Goal: Transaction & Acquisition: Purchase product/service

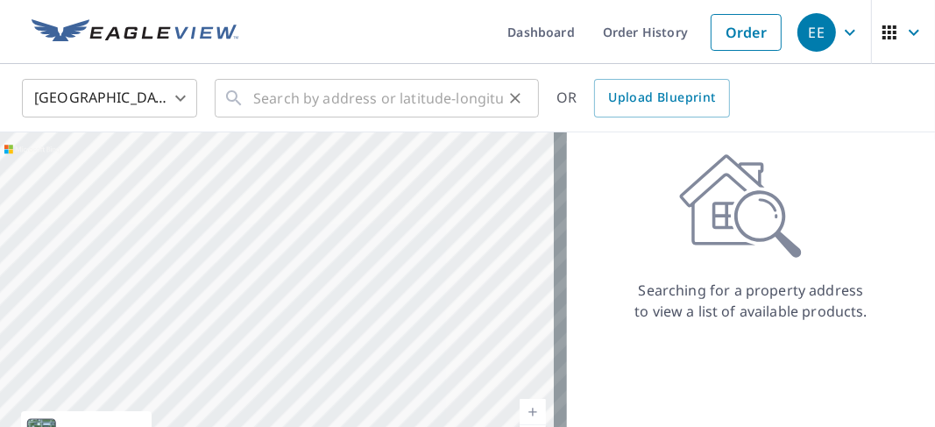
click at [252, 96] on div "​" at bounding box center [377, 98] width 324 height 39
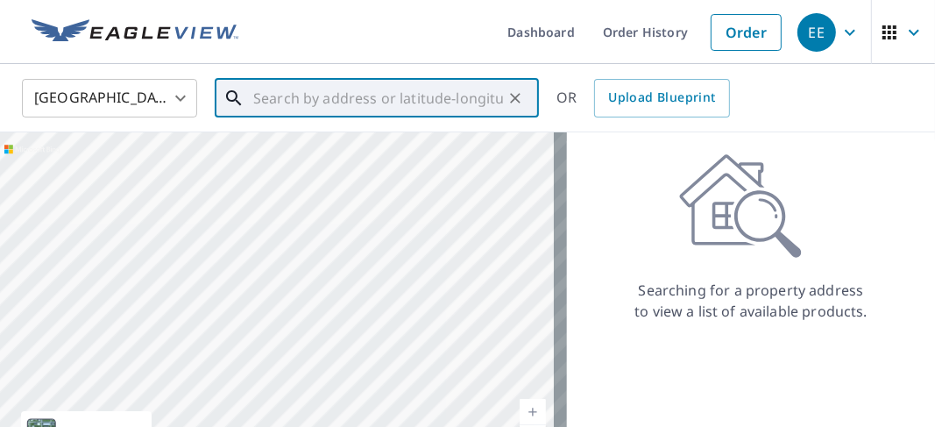
paste input "[STREET_ADDRESS]"
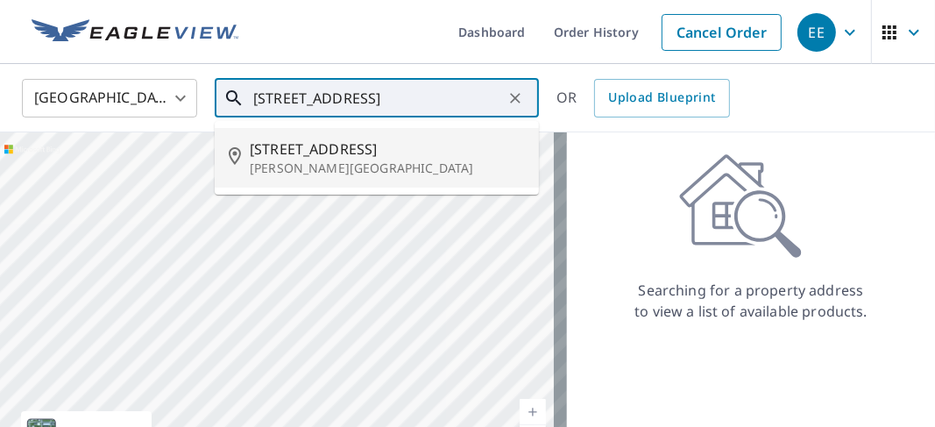
click at [302, 147] on span "[STREET_ADDRESS]" at bounding box center [387, 148] width 275 height 21
type input "[STREET_ADDRESS]"
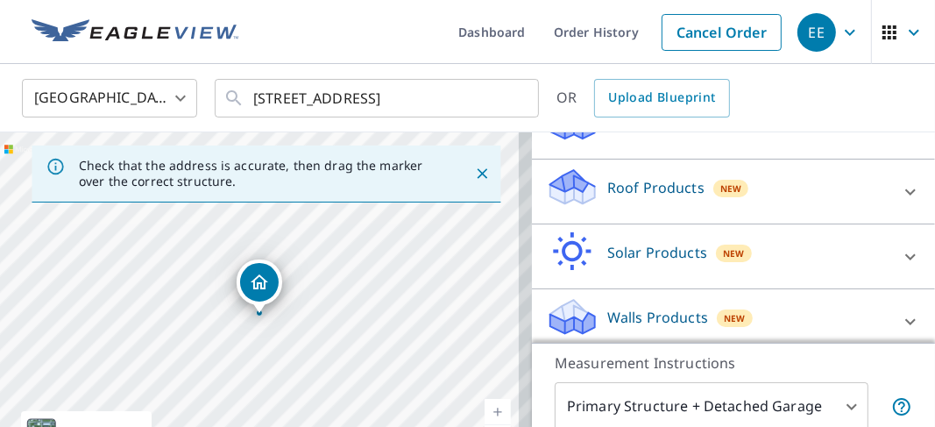
scroll to position [228, 0]
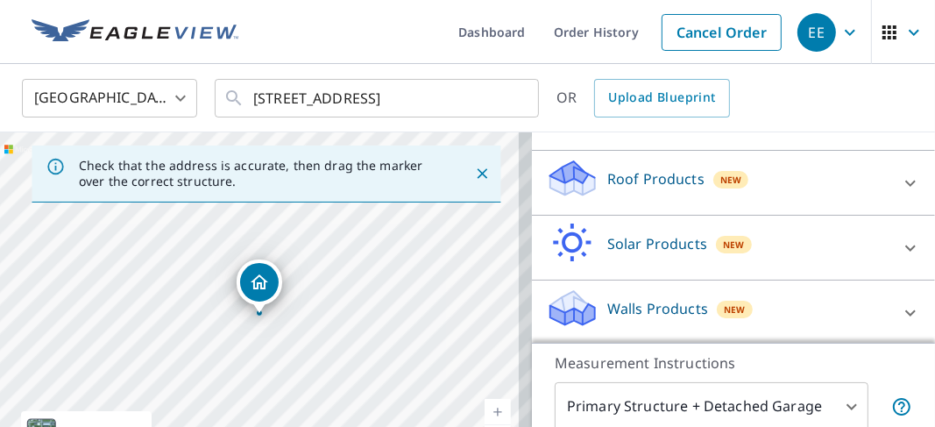
click at [565, 183] on icon at bounding box center [569, 187] width 9 height 16
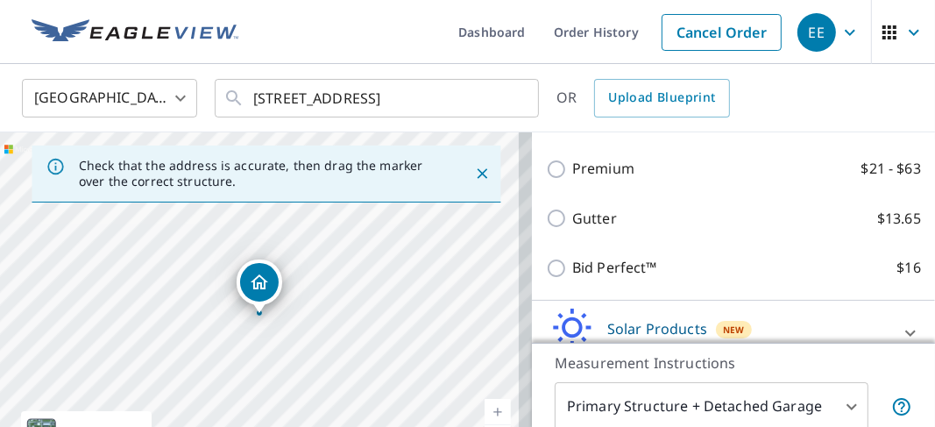
scroll to position [315, 0]
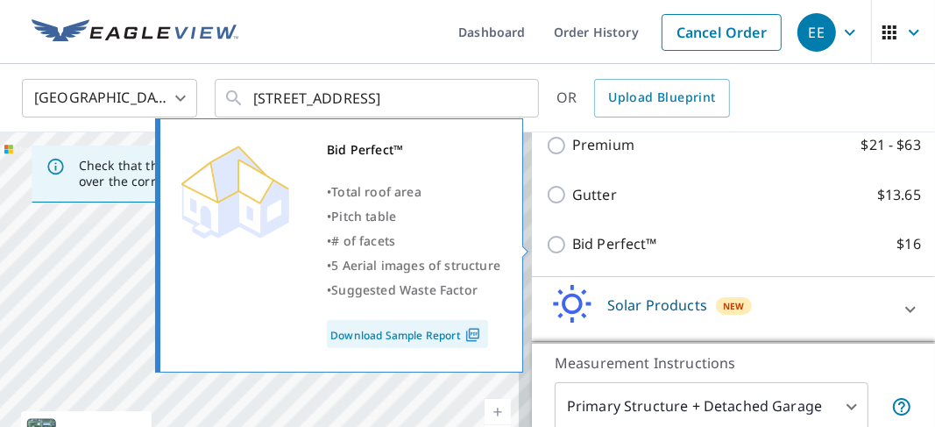
click at [546, 245] on input "Bid Perfect™ $16" at bounding box center [559, 244] width 26 height 21
checkbox input "true"
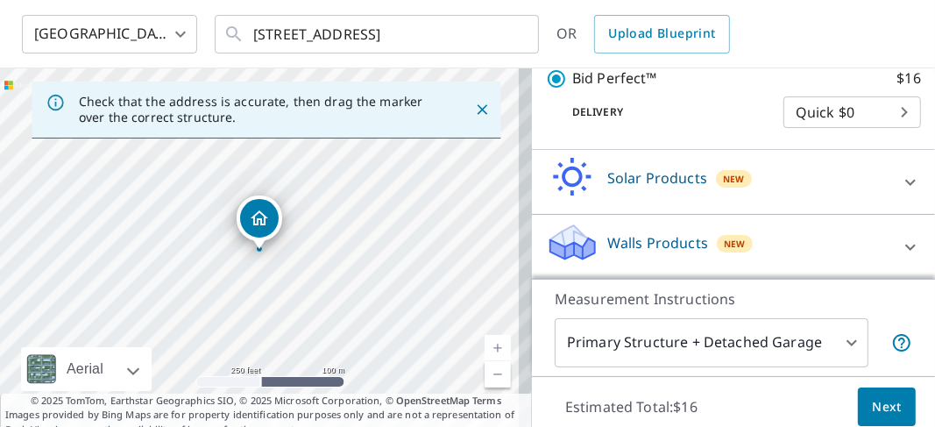
scroll to position [131, 0]
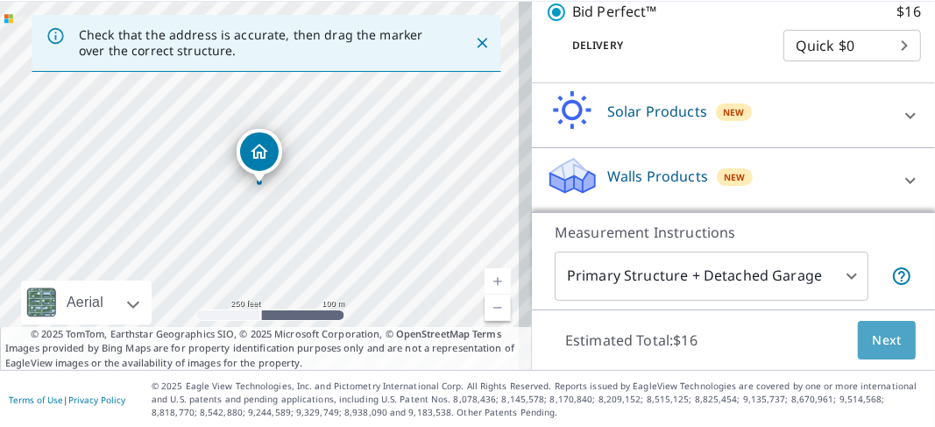
click at [875, 342] on span "Next" at bounding box center [886, 340] width 30 height 22
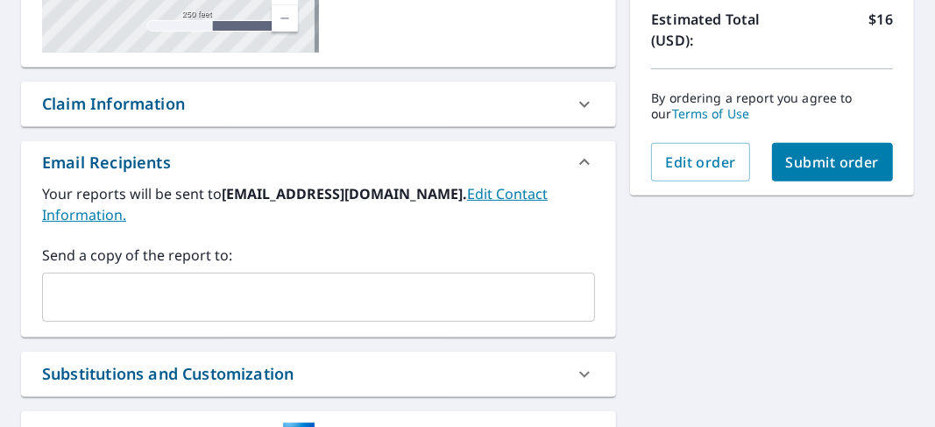
scroll to position [404, 0]
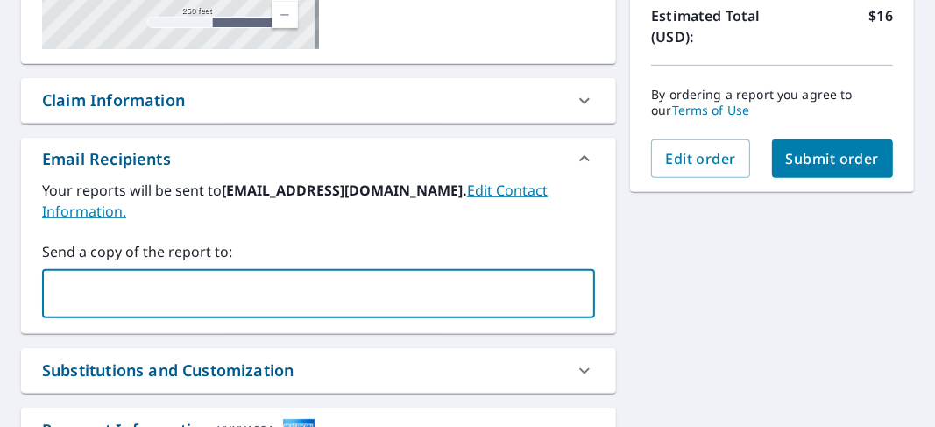
click at [60, 288] on input "text" at bounding box center [305, 293] width 511 height 33
type input "[EMAIL_ADDRESS][DOMAIN_NAME]"
click at [349, 338] on div "[STREET_ADDRESS] Aerial Road A standard road map Aerial A detailed look from ab…" at bounding box center [318, 149] width 595 height 755
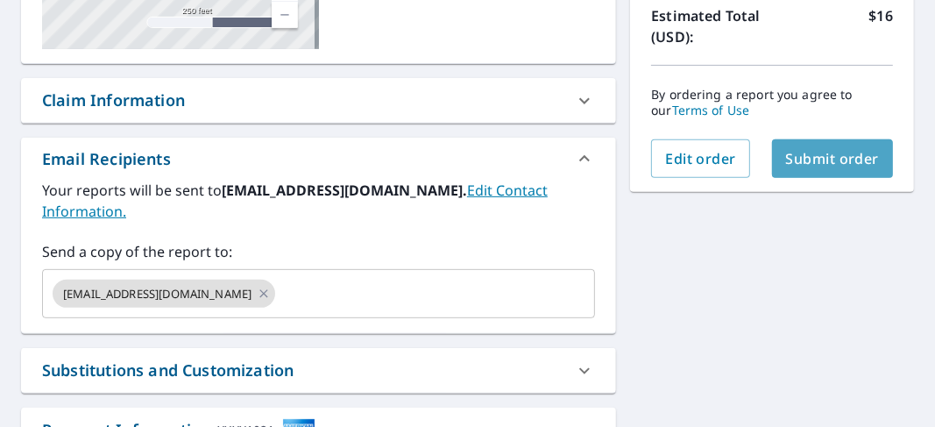
click at [786, 154] on span "Submit order" at bounding box center [833, 158] width 94 height 19
checkbox input "true"
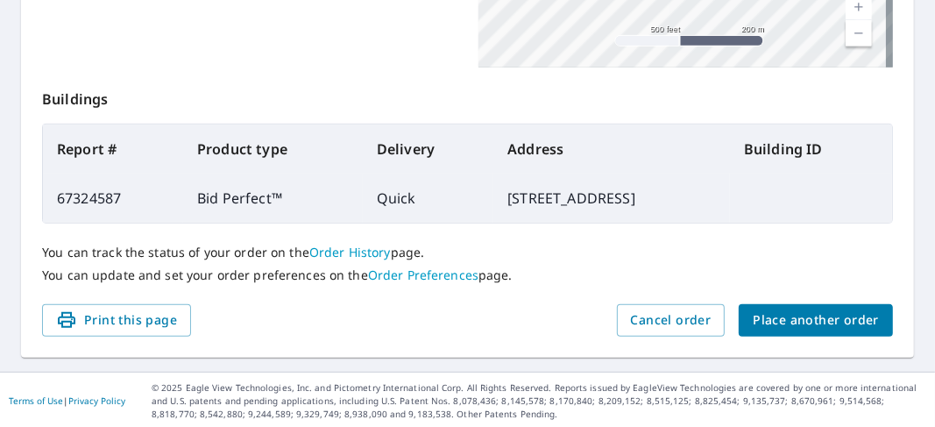
scroll to position [440, 0]
click at [762, 318] on span "Place another order" at bounding box center [815, 320] width 126 height 22
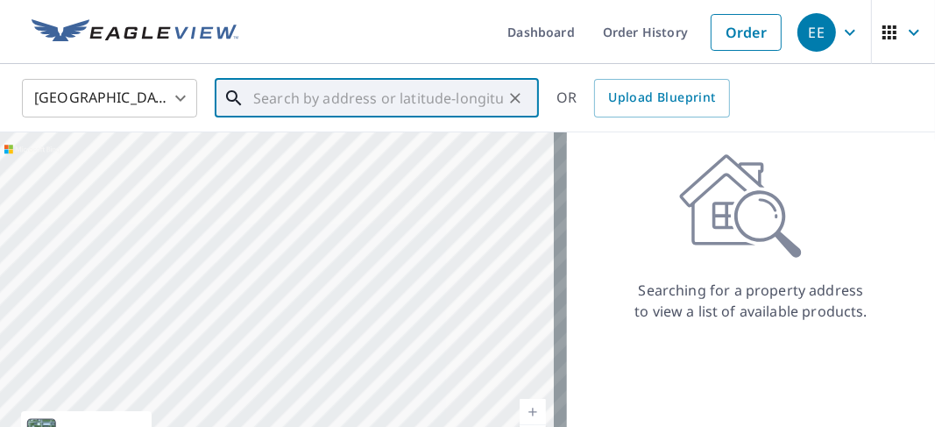
click at [257, 97] on input "text" at bounding box center [378, 98] width 250 height 49
paste input "[STREET_ADDRESS][PERSON_NAME]"
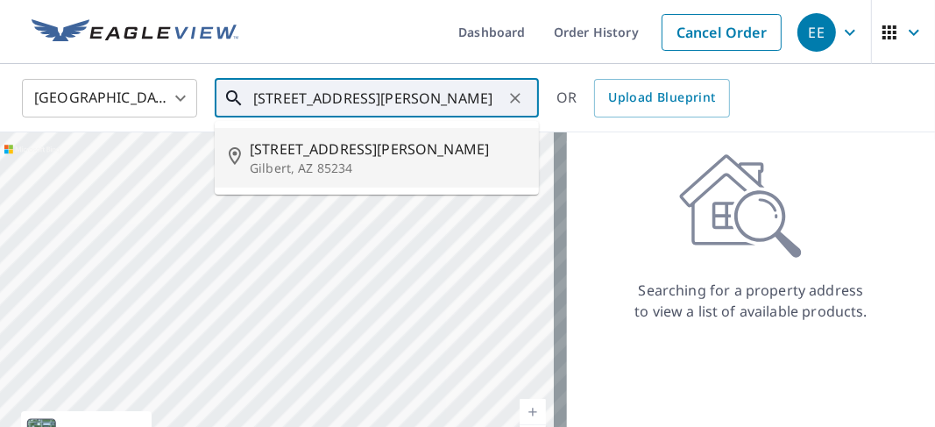
click at [281, 150] on span "[STREET_ADDRESS][PERSON_NAME]" at bounding box center [387, 148] width 275 height 21
type input "[STREET_ADDRESS][PERSON_NAME]"
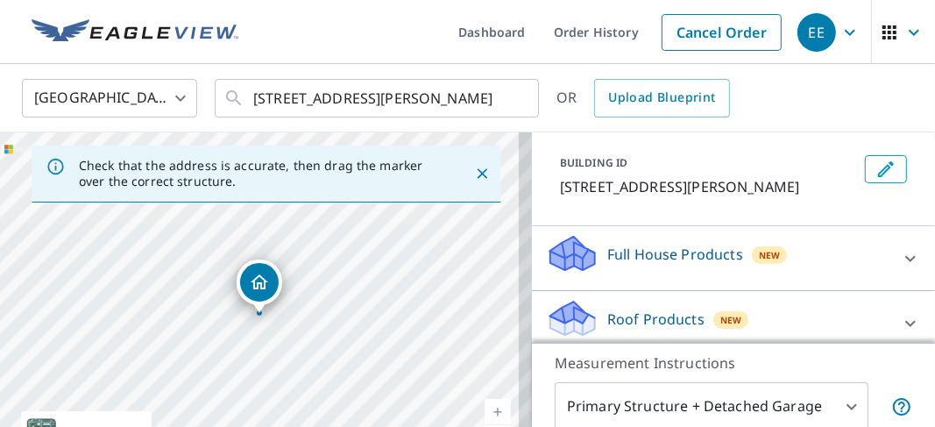
scroll to position [175, 0]
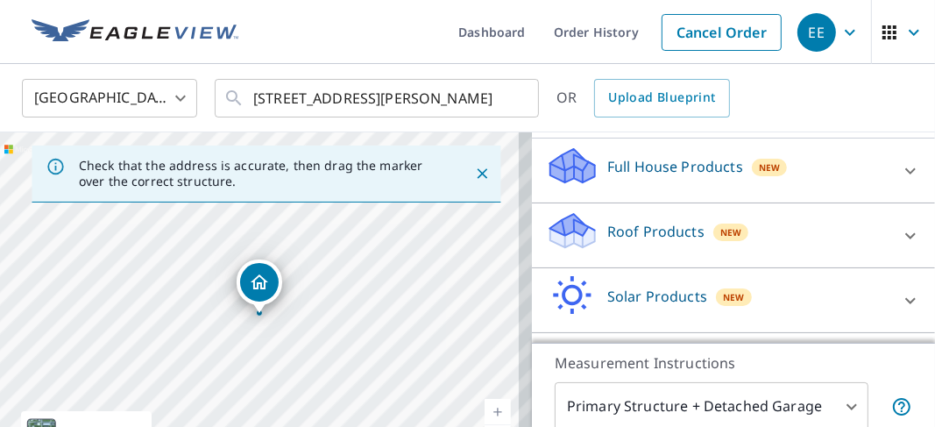
click at [553, 227] on icon at bounding box center [569, 225] width 39 height 22
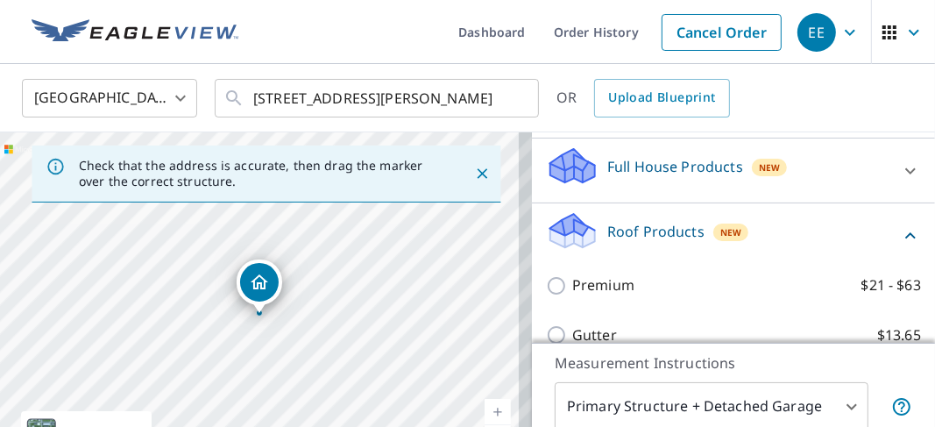
scroll to position [263, 0]
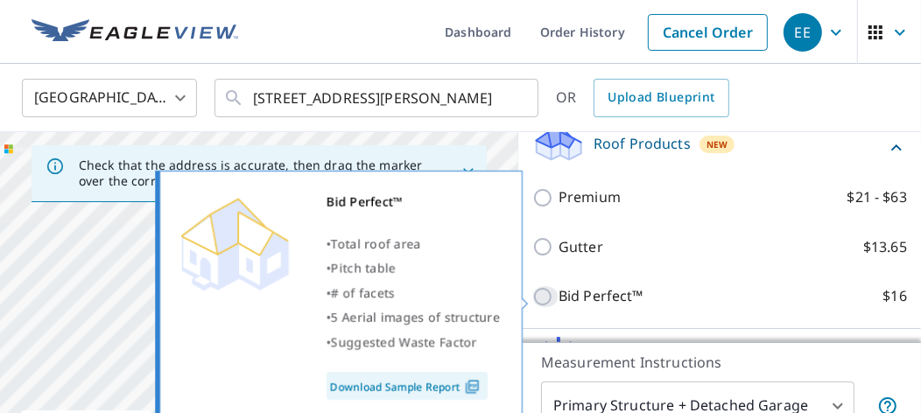
click at [540, 297] on input "Bid Perfect™ $16" at bounding box center [546, 296] width 26 height 21
checkbox input "true"
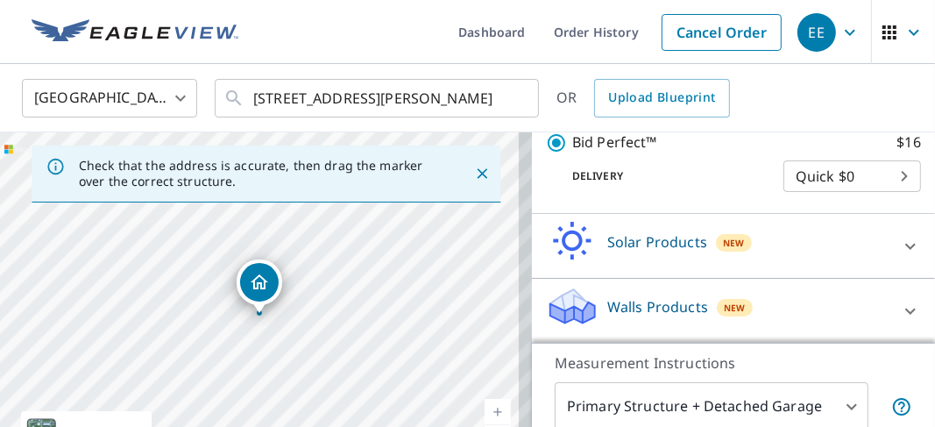
scroll to position [131, 0]
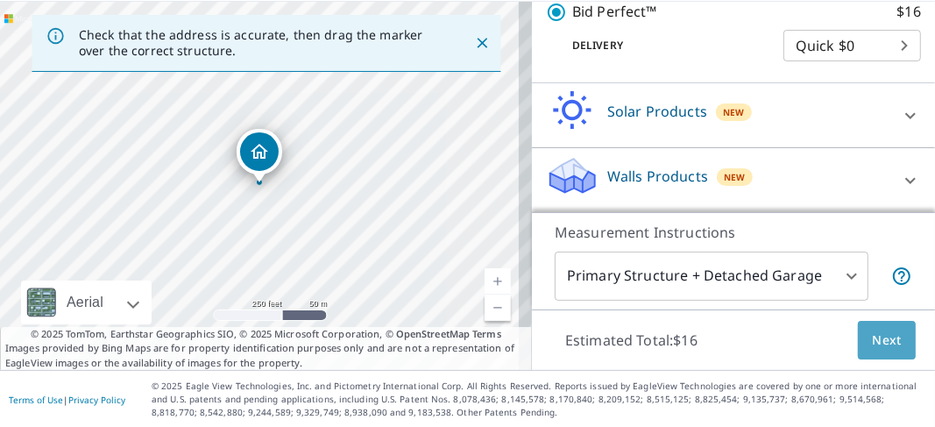
click at [871, 337] on span "Next" at bounding box center [886, 340] width 30 height 22
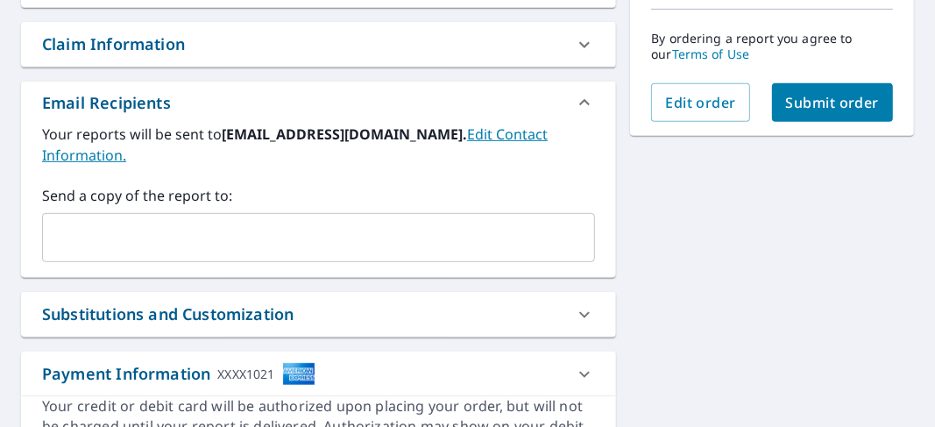
scroll to position [491, 0]
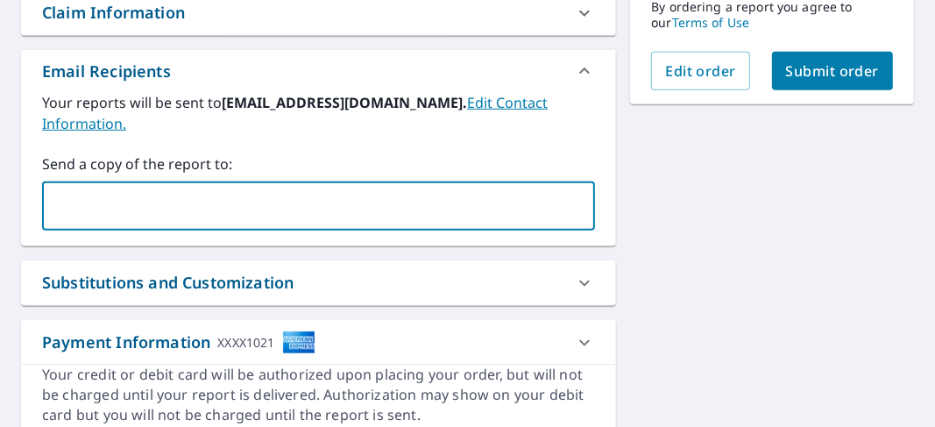
click at [55, 198] on input "text" at bounding box center [305, 205] width 511 height 33
type input "[EMAIL_ADDRESS][DOMAIN_NAME]"
click at [345, 250] on div "[STREET_ADDRESS][PERSON_NAME] Aerial Road A standard road map Aerial A detailed…" at bounding box center [318, 62] width 595 height 755
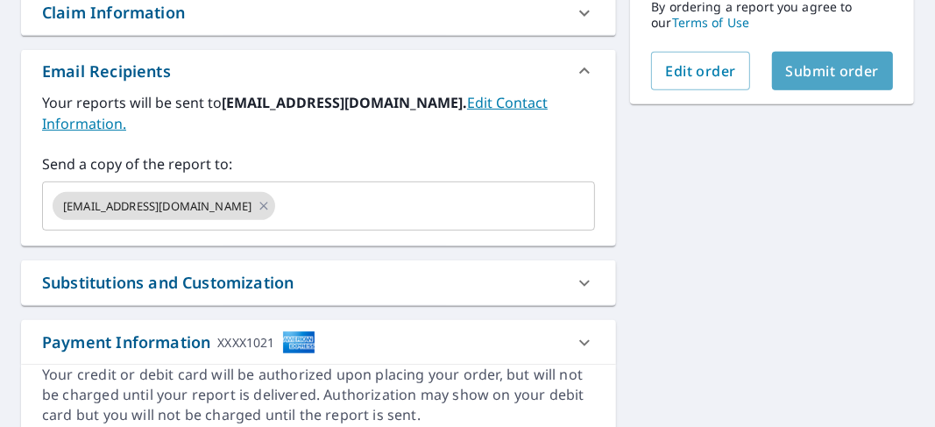
click at [794, 69] on span "Submit order" at bounding box center [833, 70] width 94 height 19
checkbox input "true"
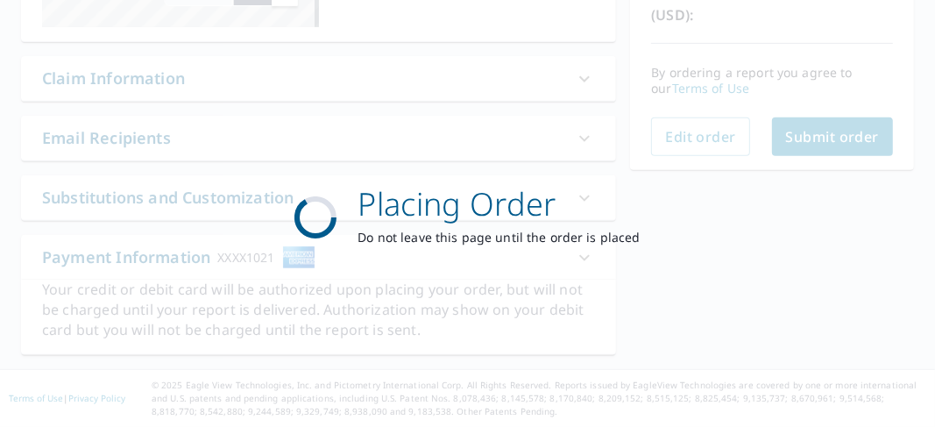
scroll to position [422, 0]
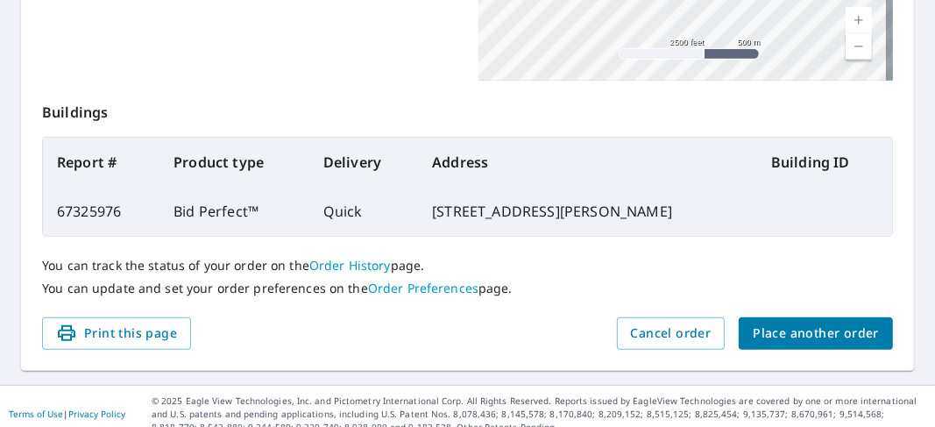
scroll to position [615, 0]
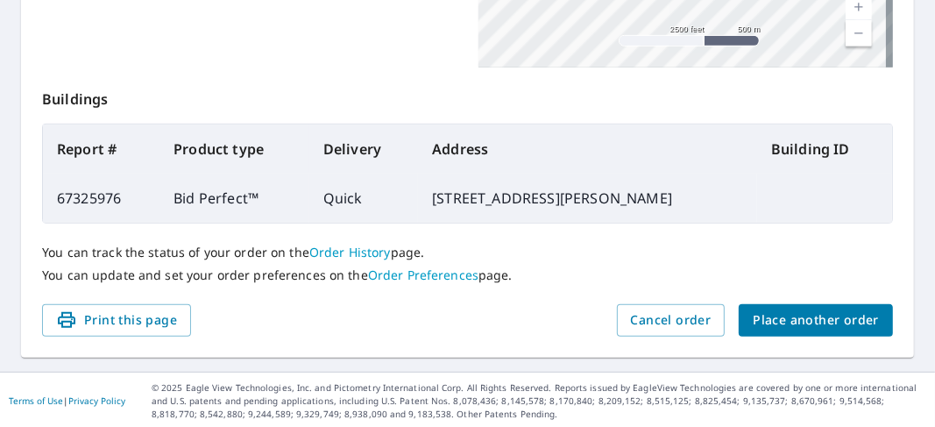
click at [772, 319] on span "Place another order" at bounding box center [815, 320] width 126 height 22
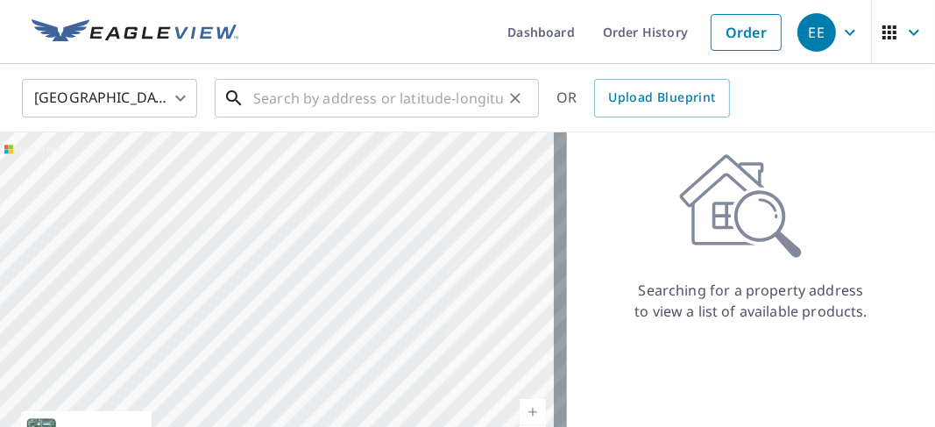
click at [255, 97] on input "text" at bounding box center [378, 98] width 250 height 49
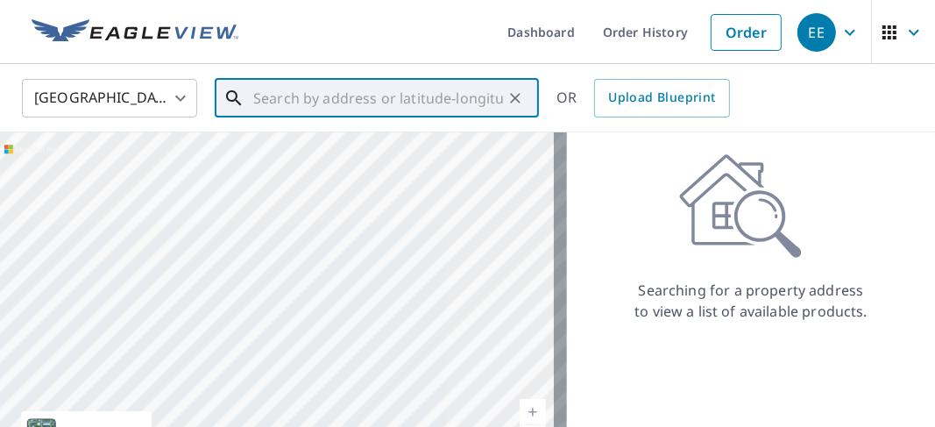
paste input "[STREET_ADDRESS][PERSON_NAME][PERSON_NAME]"
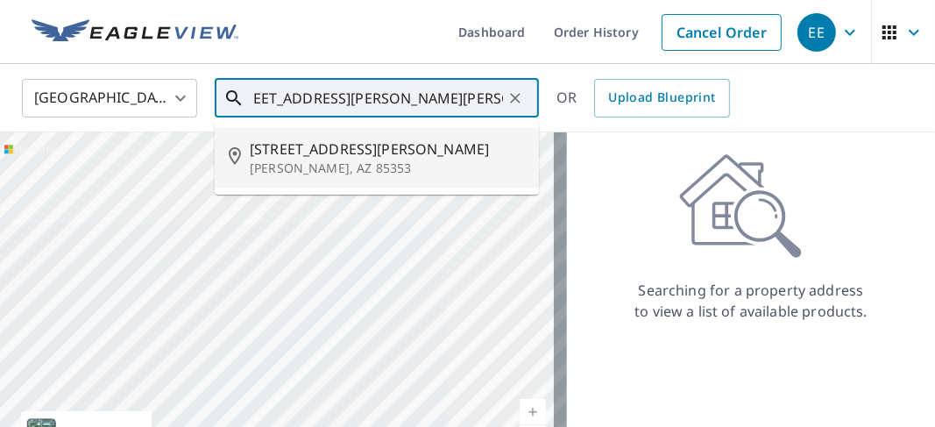
click at [282, 152] on span "[STREET_ADDRESS][PERSON_NAME]" at bounding box center [387, 148] width 275 height 21
type input "[STREET_ADDRESS][PERSON_NAME][PERSON_NAME]"
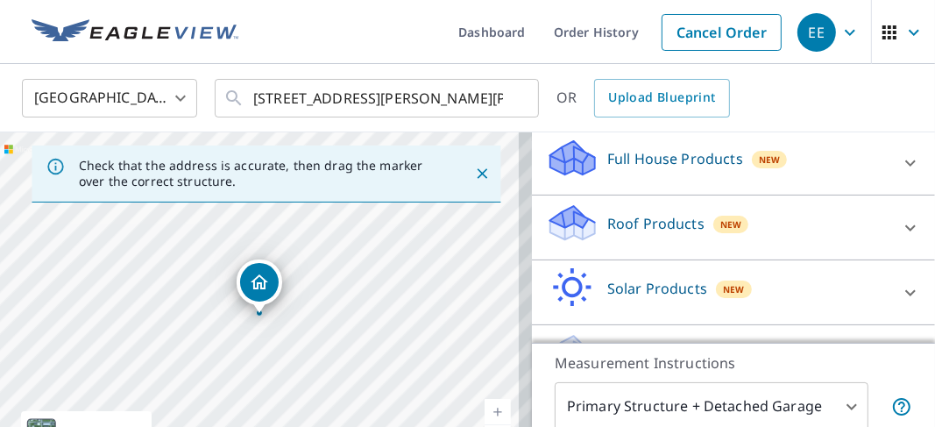
scroll to position [228, 0]
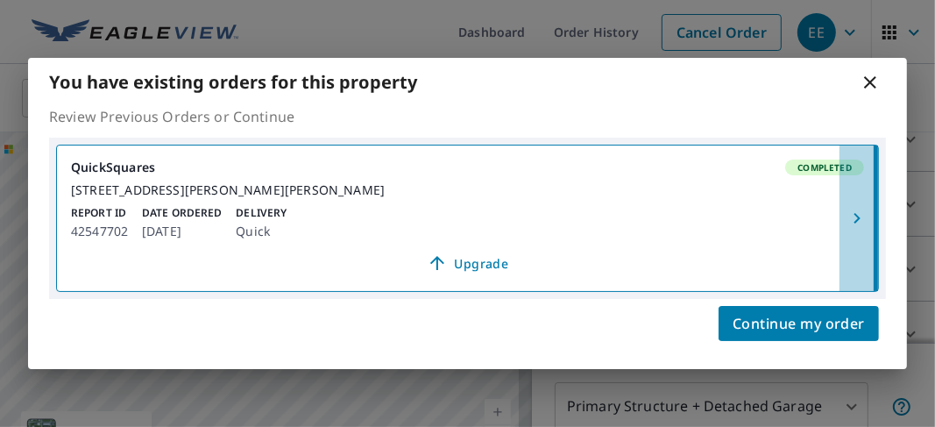
click at [856, 219] on icon "button" at bounding box center [856, 218] width 21 height 21
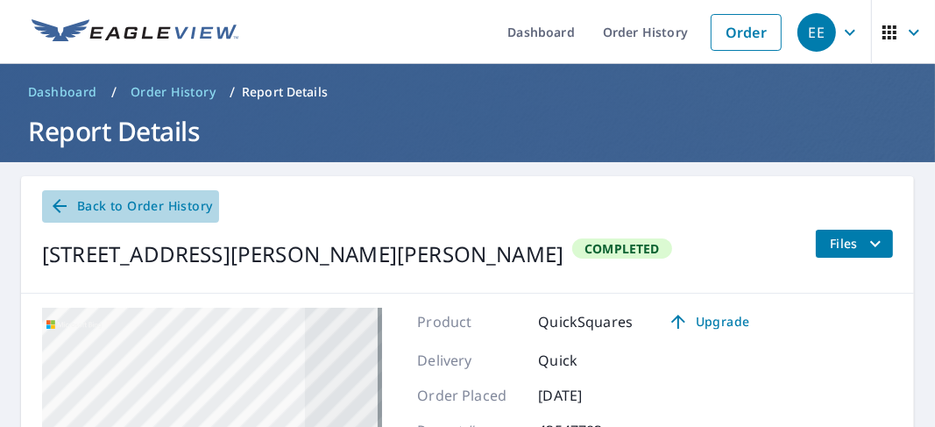
click at [101, 206] on span "Back to Order History" at bounding box center [130, 206] width 163 height 22
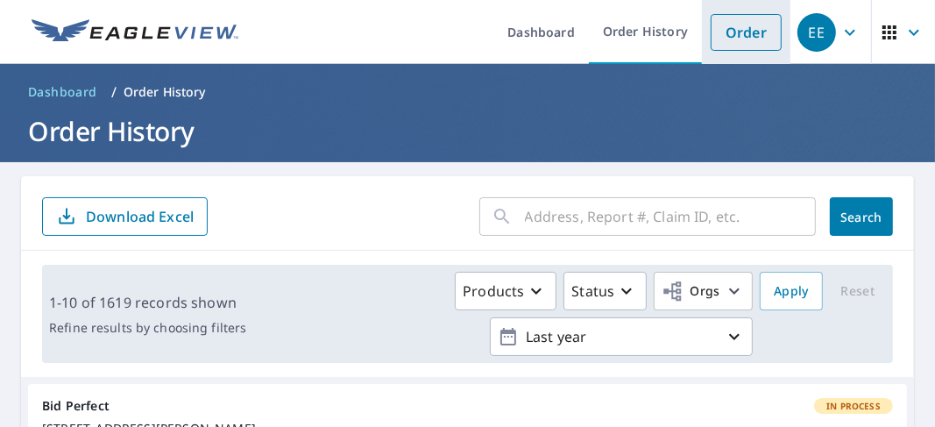
click at [736, 40] on link "Order" at bounding box center [745, 32] width 71 height 37
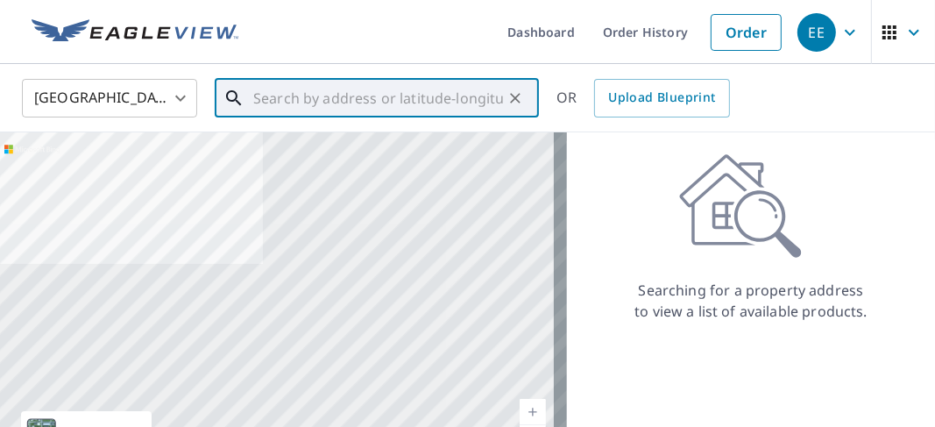
click at [256, 97] on input "text" at bounding box center [378, 98] width 250 height 49
paste input "[STREET_ADDRESS][PERSON_NAME][PERSON_NAME]"
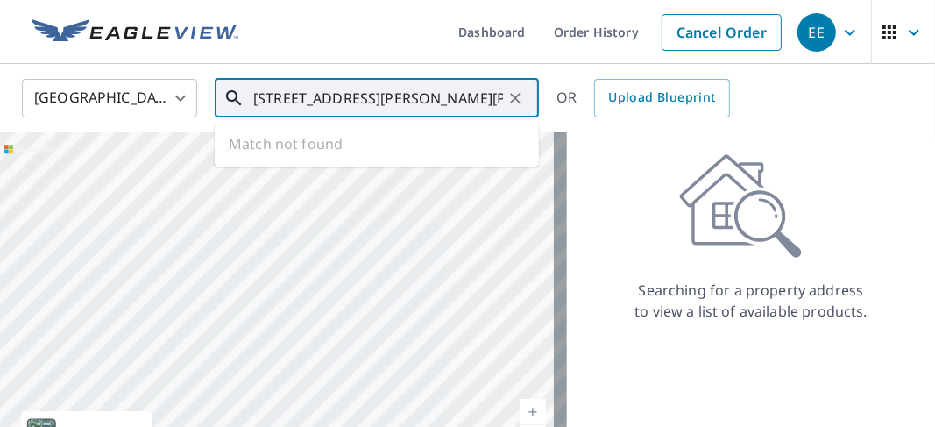
scroll to position [0, 30]
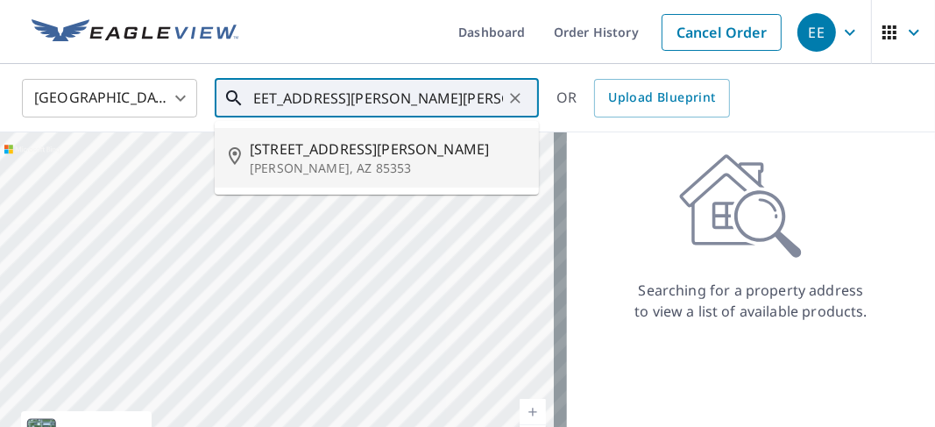
click at [292, 149] on span "[STREET_ADDRESS][PERSON_NAME]" at bounding box center [387, 148] width 275 height 21
type input "[STREET_ADDRESS][PERSON_NAME][PERSON_NAME]"
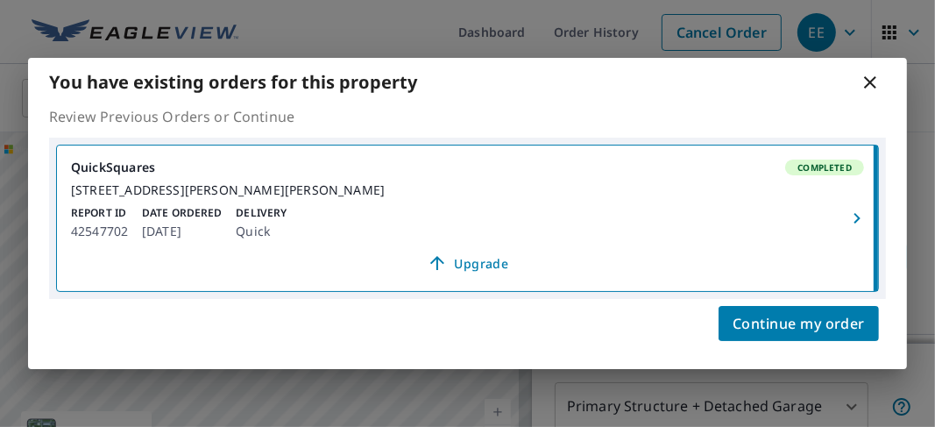
click at [854, 218] on icon "button" at bounding box center [856, 218] width 21 height 21
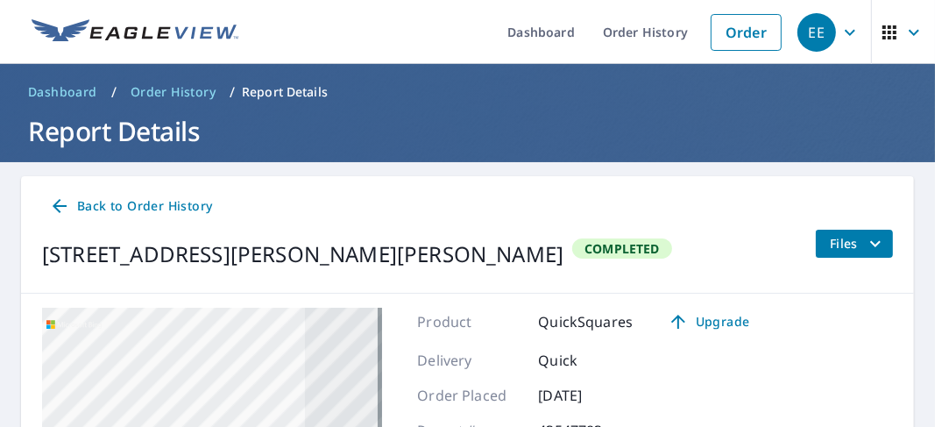
scroll to position [88, 0]
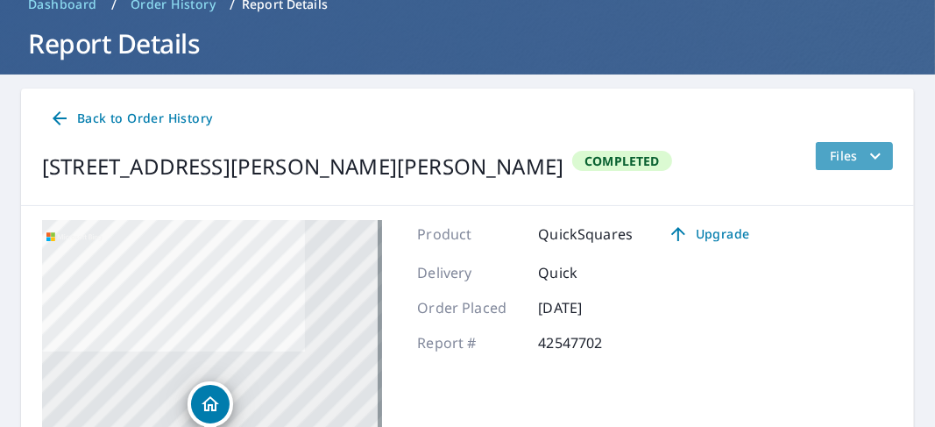
click at [834, 152] on span "Files" at bounding box center [857, 155] width 56 height 21
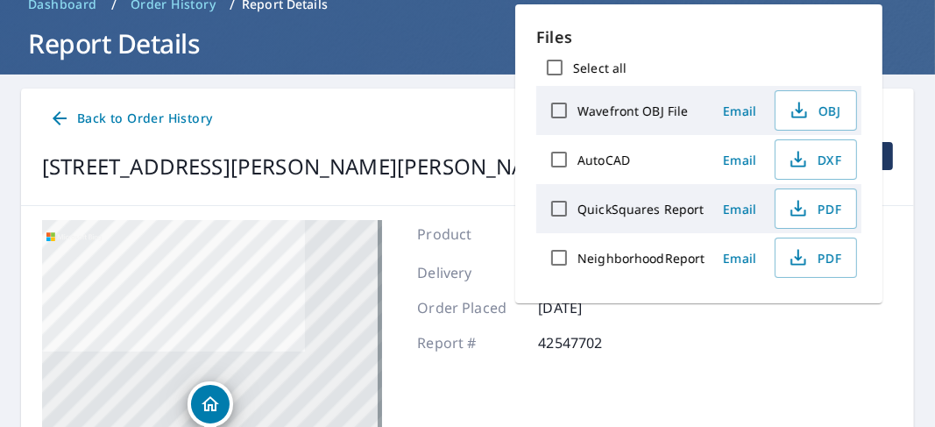
click at [560, 210] on input "QuickSquares Report" at bounding box center [558, 208] width 37 height 37
checkbox input "true"
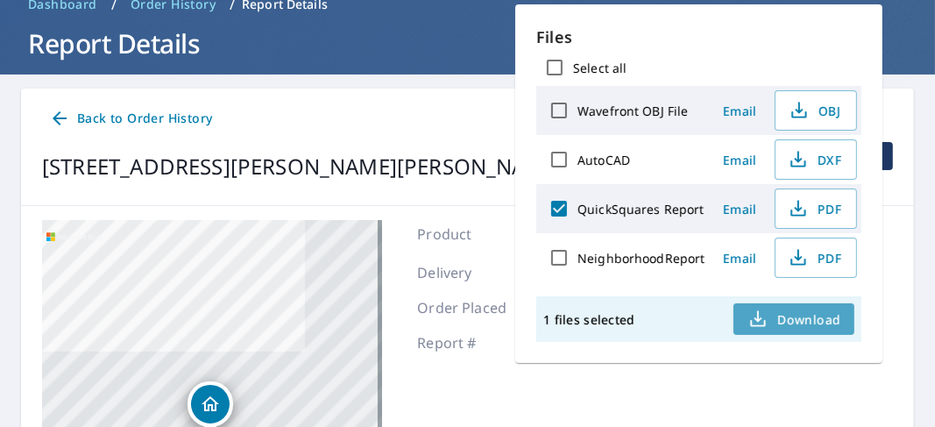
click at [794, 318] on span "Download" at bounding box center [793, 318] width 93 height 21
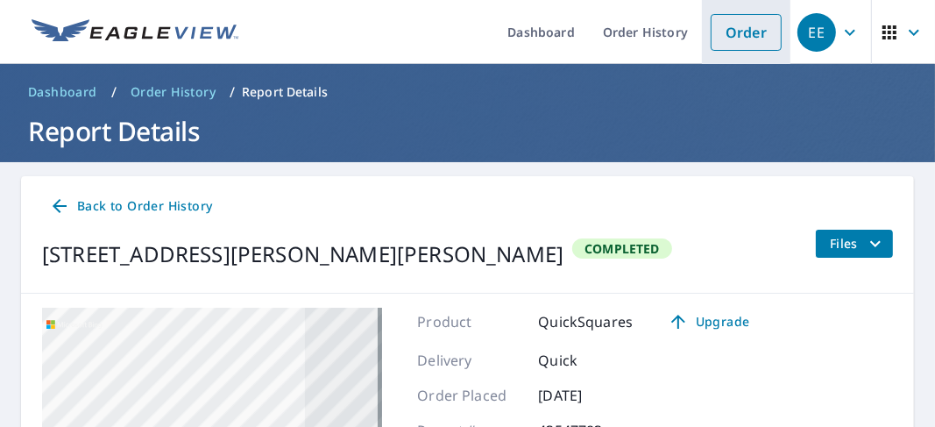
click at [733, 33] on link "Order" at bounding box center [745, 32] width 71 height 37
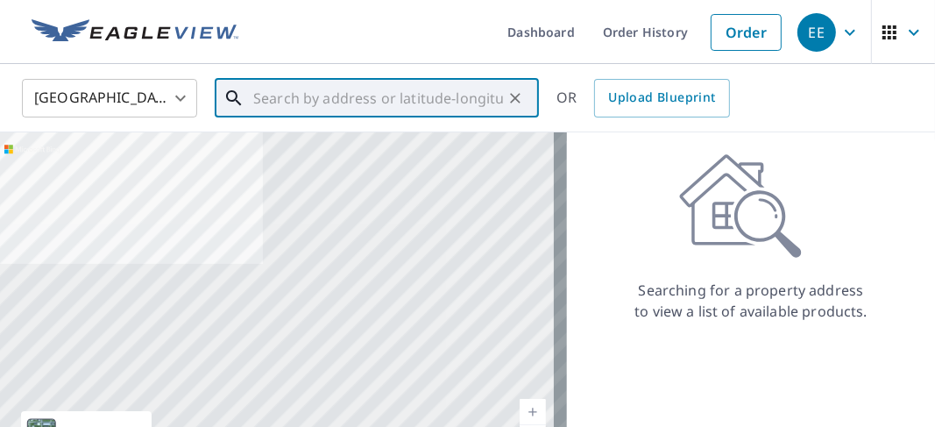
click at [255, 95] on input "text" at bounding box center [378, 98] width 250 height 49
paste input "[STREET_ADDRESS][PERSON_NAME]"
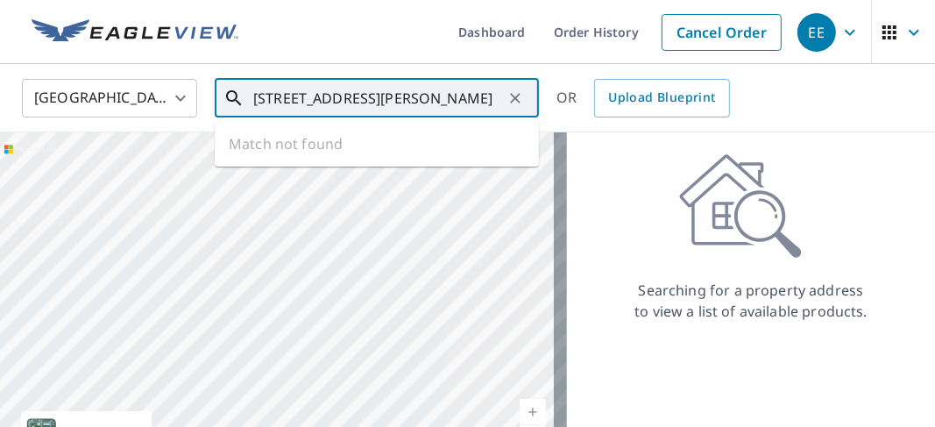
scroll to position [0, 8]
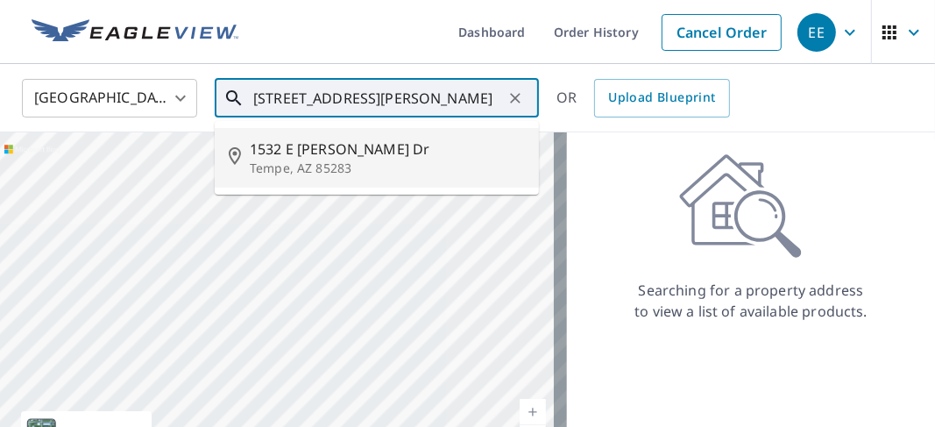
click at [290, 163] on p "Tempe, AZ 85283" at bounding box center [387, 168] width 275 height 18
type input "1532 E [PERSON_NAME] Dr [PERSON_NAME], AZ 85283"
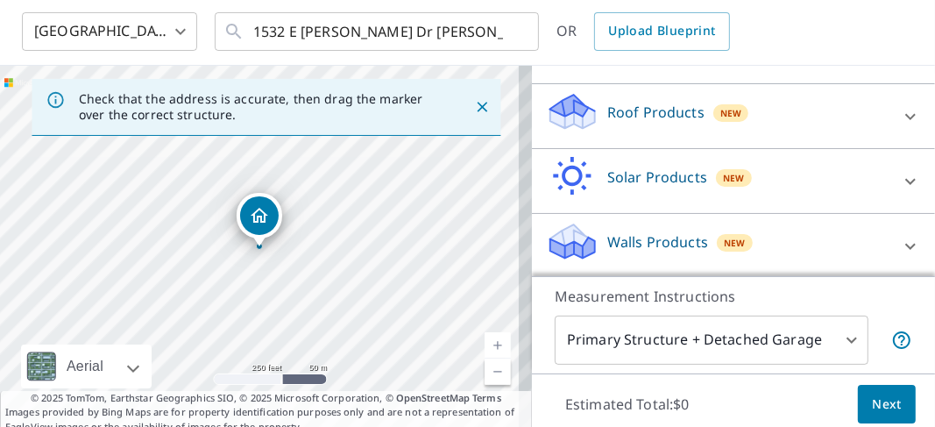
scroll to position [88, 0]
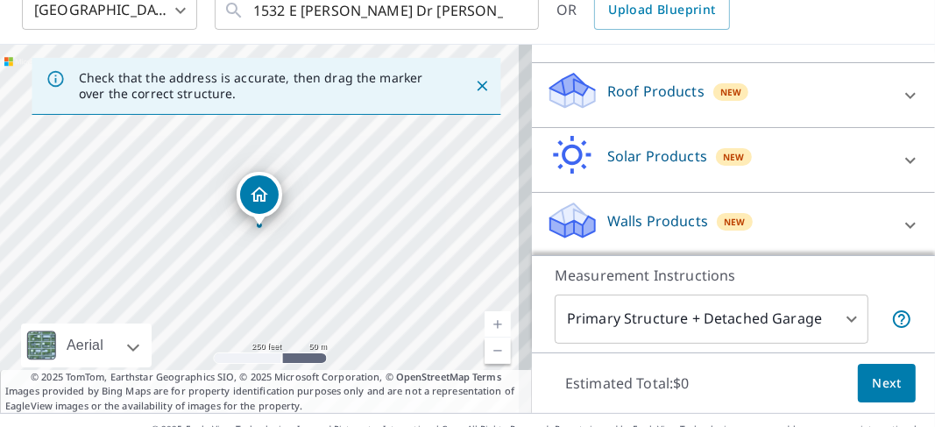
click at [566, 99] on icon at bounding box center [566, 97] width 32 height 19
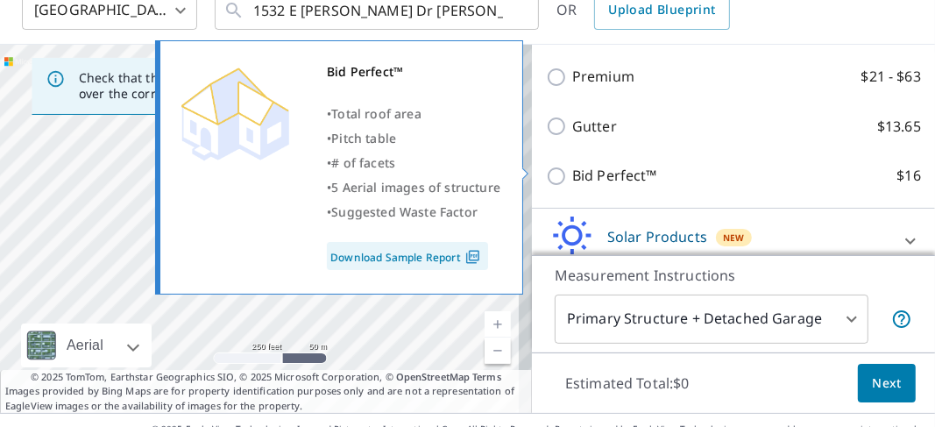
scroll to position [315, 0]
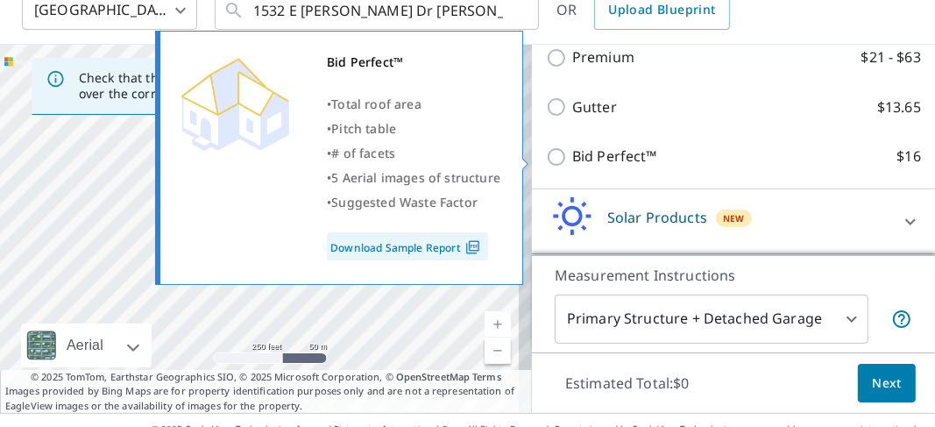
click at [546, 158] on input "Bid Perfect™ $16" at bounding box center [559, 156] width 26 height 21
checkbox input "true"
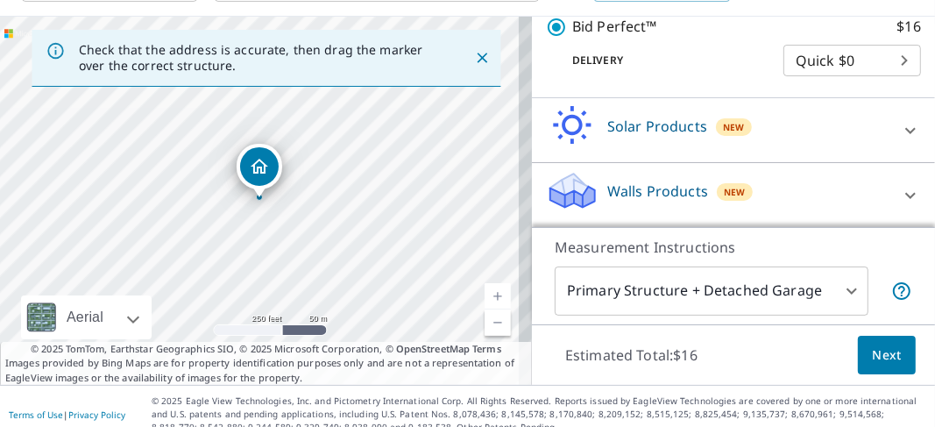
scroll to position [131, 0]
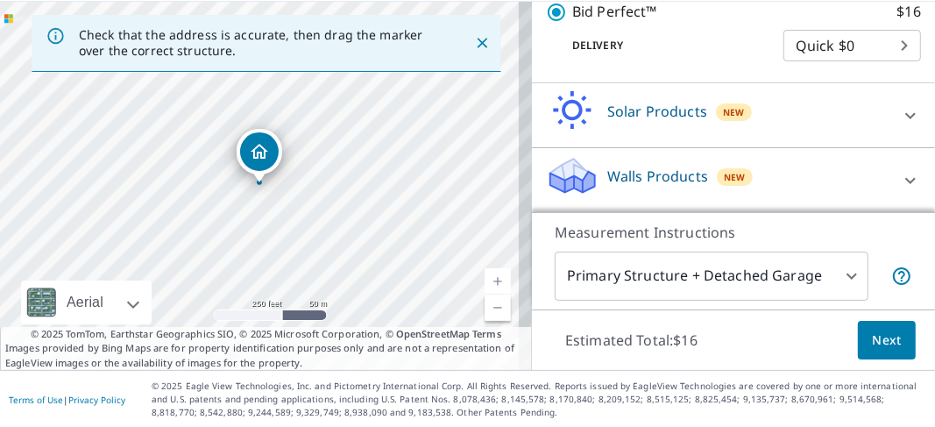
click at [872, 343] on span "Next" at bounding box center [886, 340] width 30 height 22
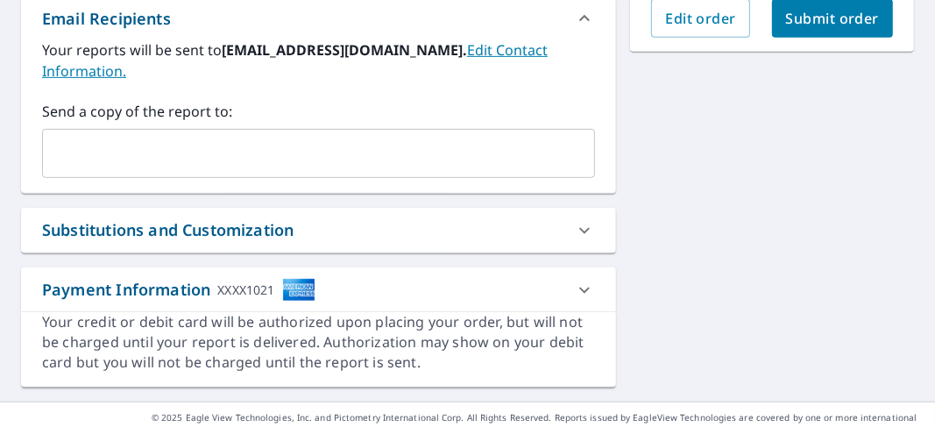
scroll to position [573, 0]
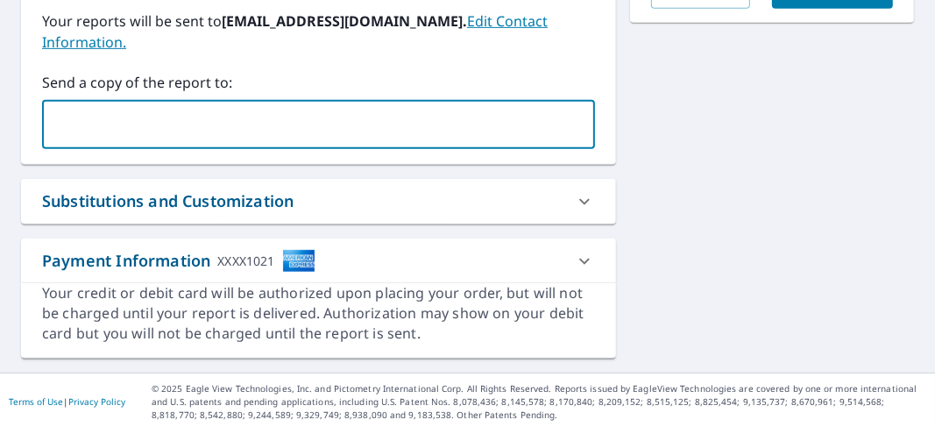
click at [62, 125] on input "text" at bounding box center [305, 124] width 511 height 33
type input "[EMAIL_ADDRESS][DOMAIN_NAME]"
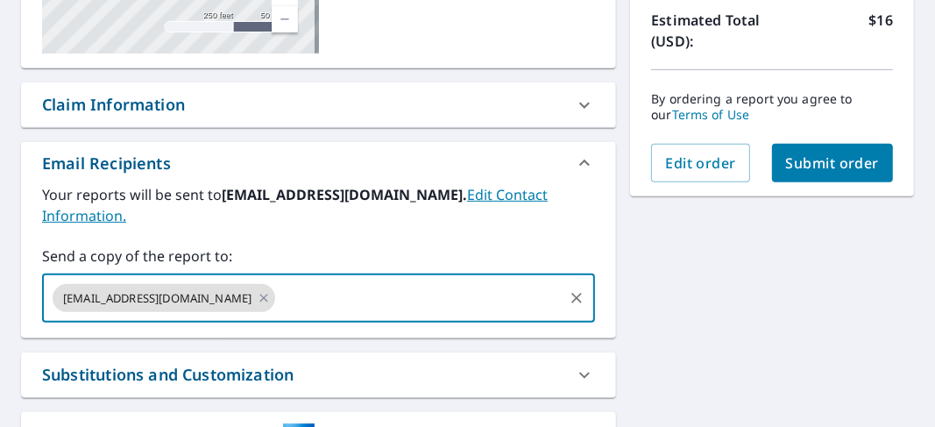
scroll to position [398, 0]
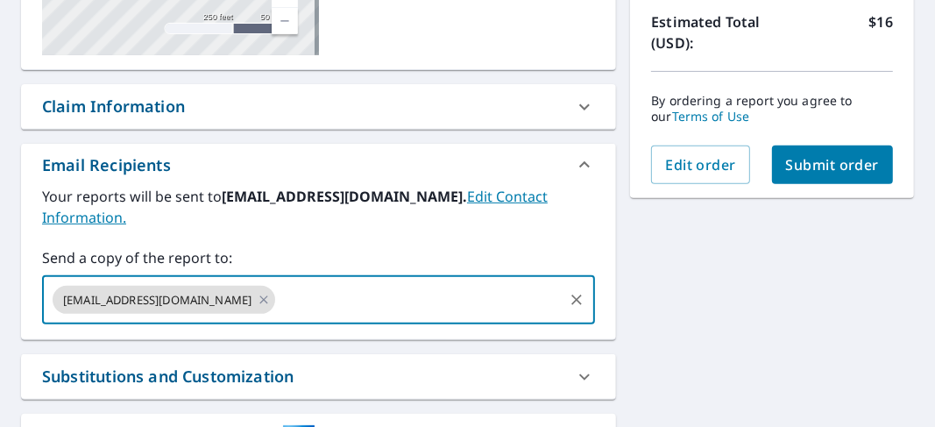
click at [794, 164] on span "Submit order" at bounding box center [833, 164] width 94 height 19
checkbox input "true"
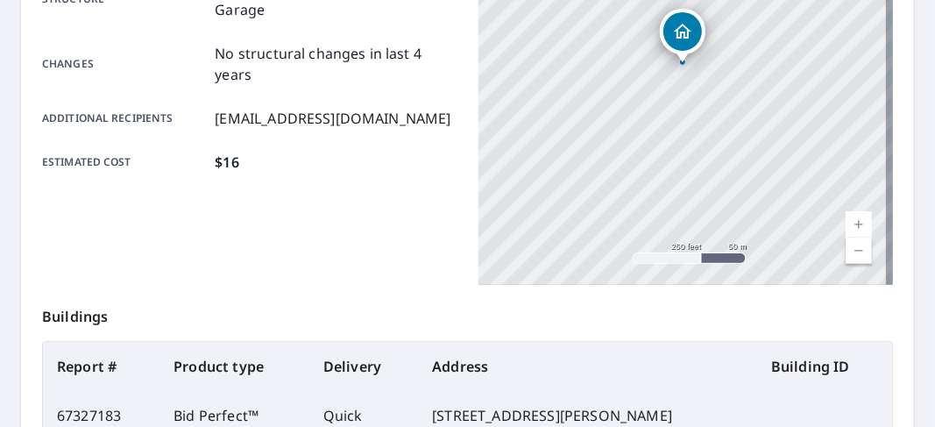
scroll to position [573, 0]
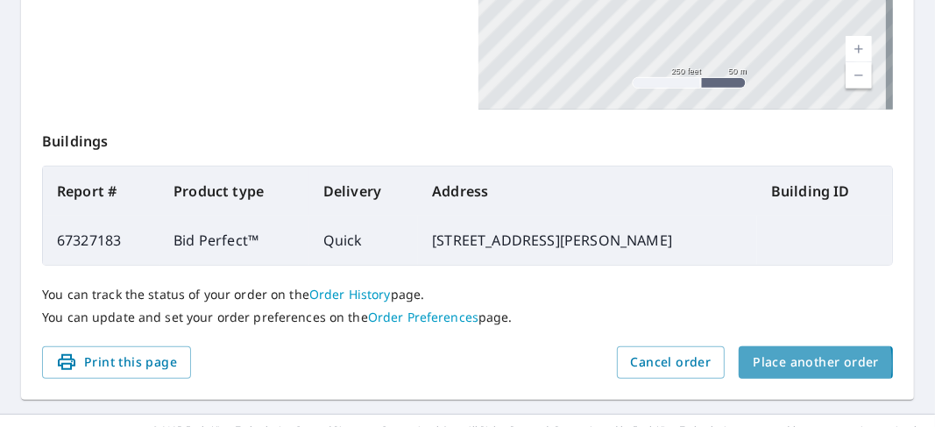
click at [765, 363] on span "Place another order" at bounding box center [815, 362] width 126 height 22
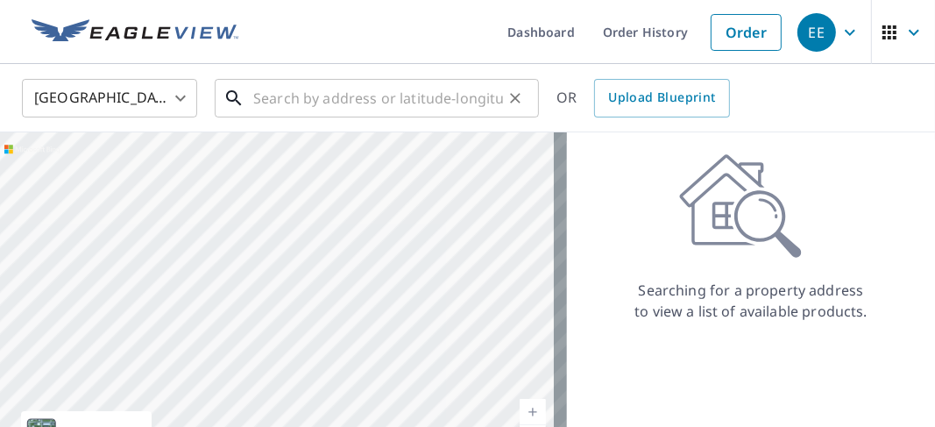
click at [256, 98] on input "text" at bounding box center [378, 98] width 250 height 49
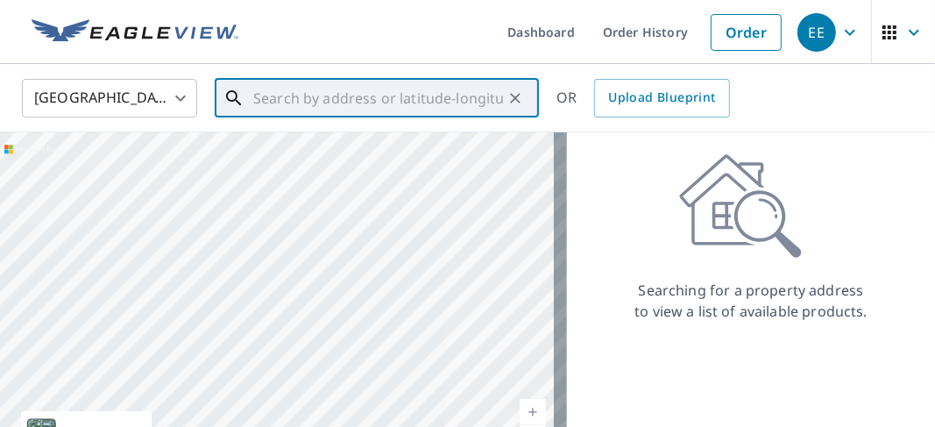
paste input "[STREET_ADDRESS]"
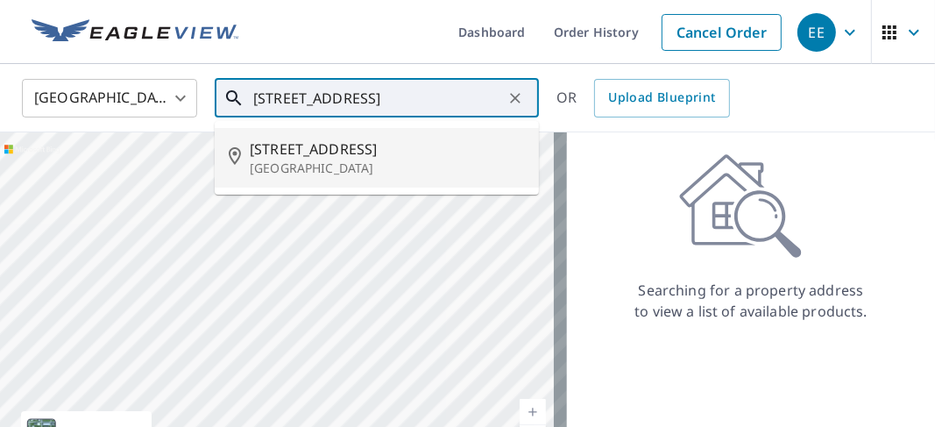
click at [296, 161] on p "[GEOGRAPHIC_DATA]" at bounding box center [387, 168] width 275 height 18
type input "[STREET_ADDRESS]"
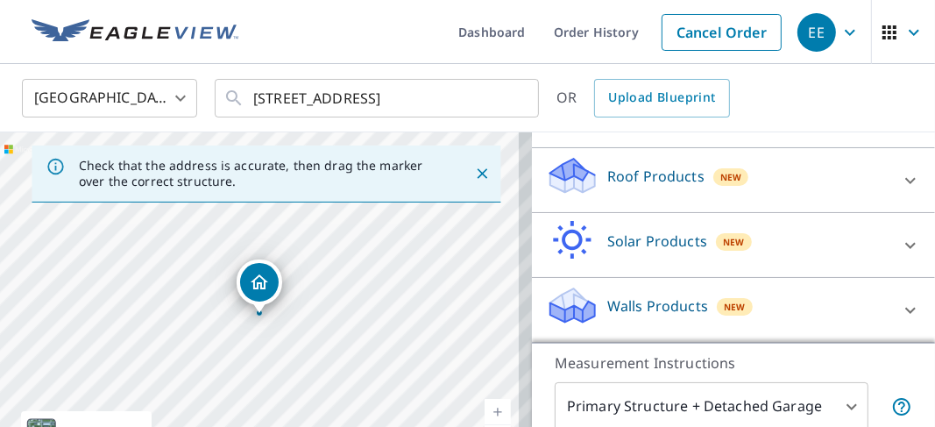
scroll to position [248, 0]
click at [561, 179] on icon at bounding box center [566, 182] width 32 height 19
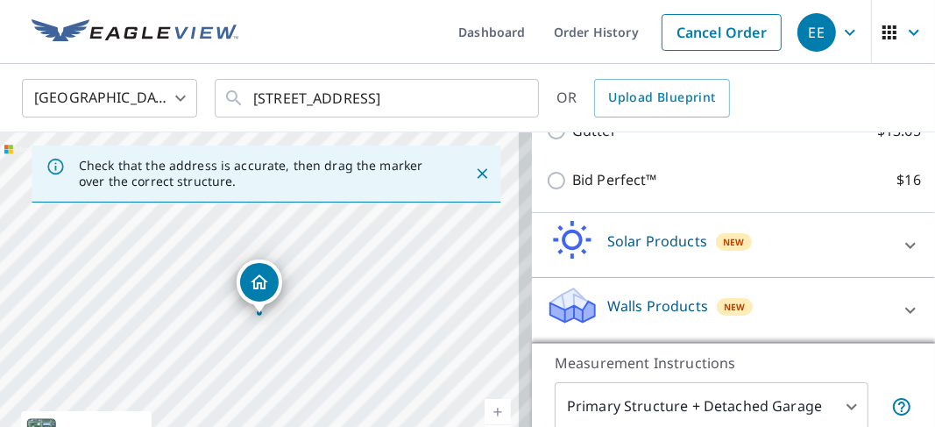
scroll to position [399, 0]
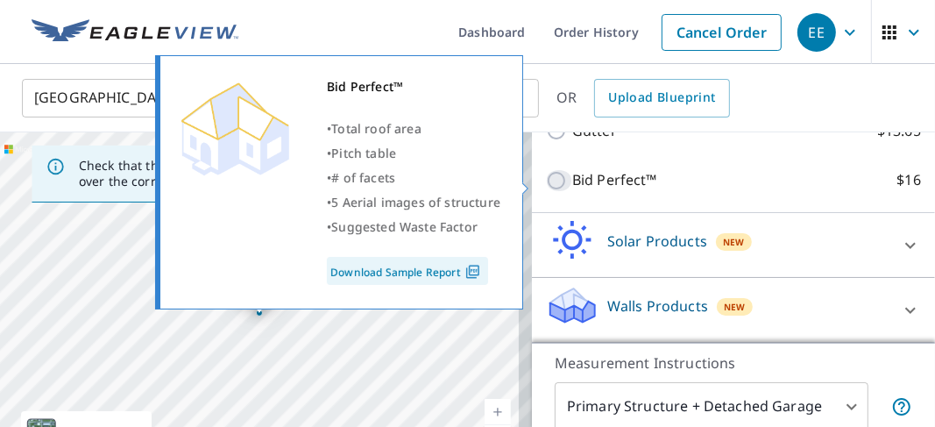
click at [546, 182] on input "Bid Perfect™ $16" at bounding box center [559, 180] width 26 height 21
checkbox input "true"
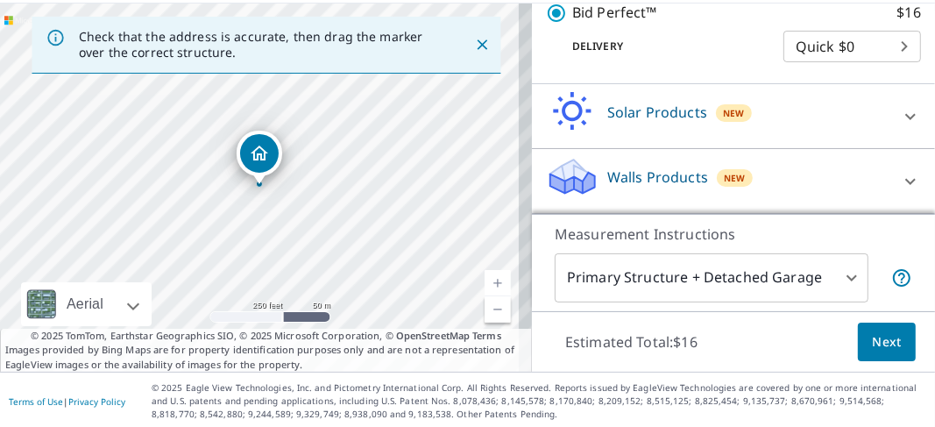
scroll to position [131, 0]
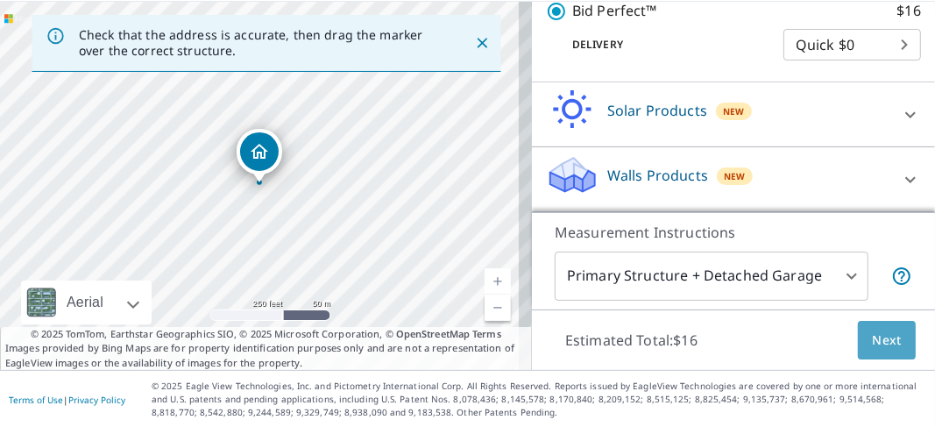
click at [871, 337] on span "Next" at bounding box center [886, 340] width 30 height 22
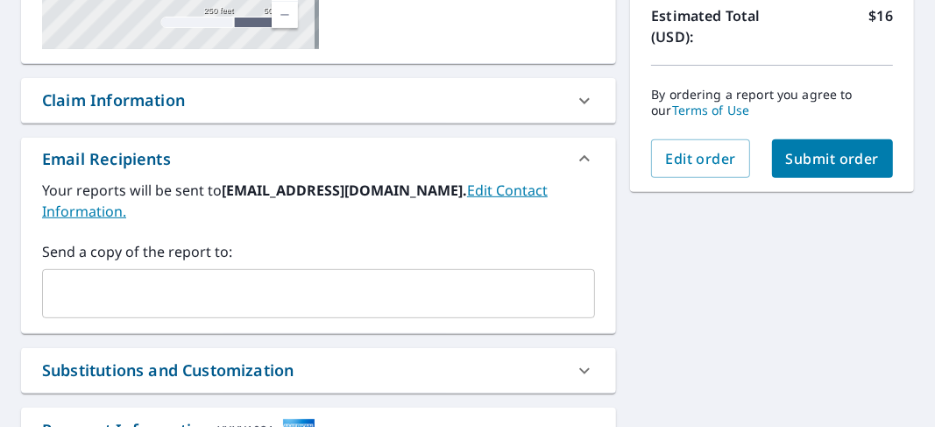
scroll to position [491, 0]
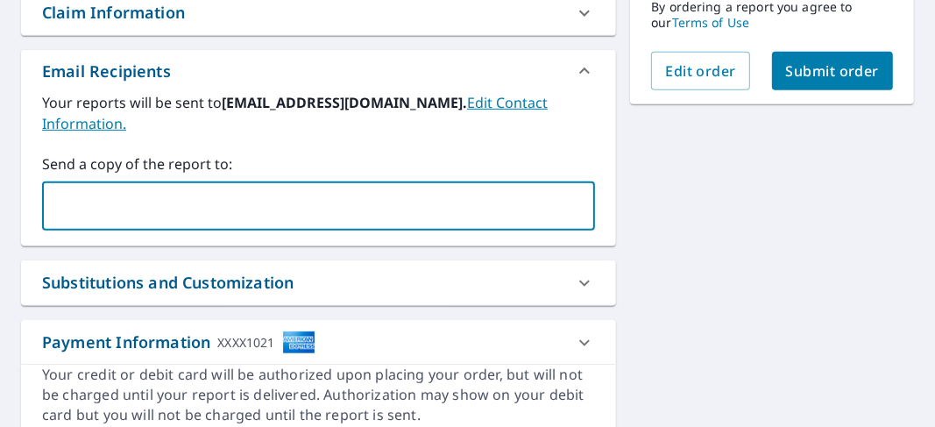
click at [61, 201] on input "text" at bounding box center [305, 205] width 511 height 33
type input "[EMAIL_ADDRESS][DOMAIN_NAME]"
click at [351, 250] on div "[STREET_ADDRESS] Aerial Road A standard road map Aerial A detailed look from ab…" at bounding box center [318, 62] width 595 height 755
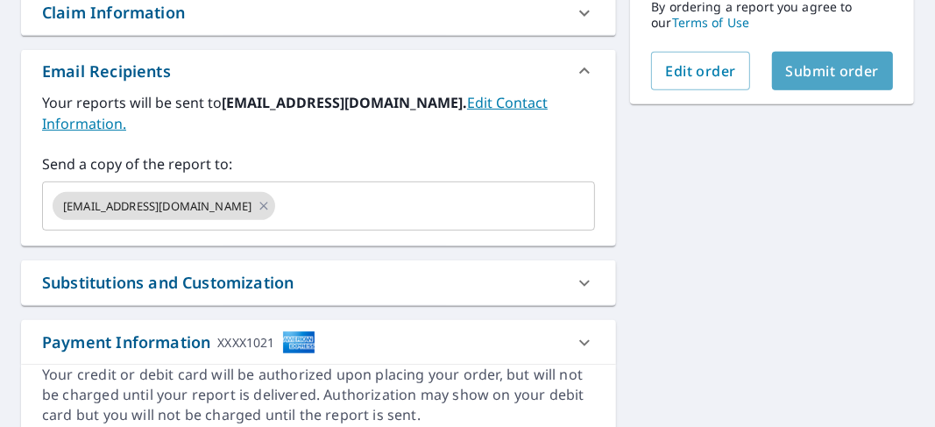
click at [793, 69] on span "Submit order" at bounding box center [833, 70] width 94 height 19
checkbox input "true"
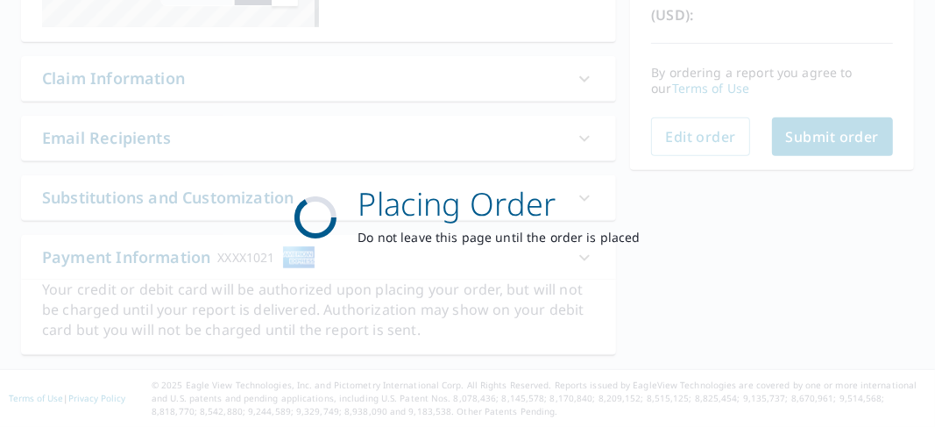
scroll to position [422, 0]
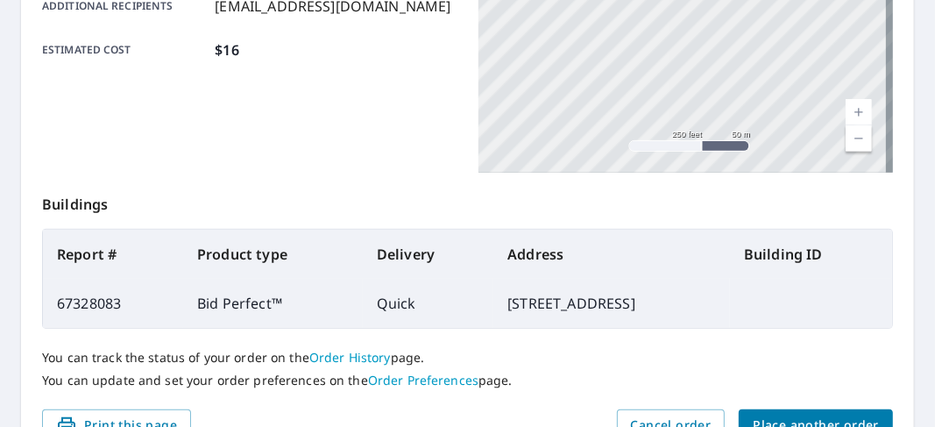
scroll to position [597, 0]
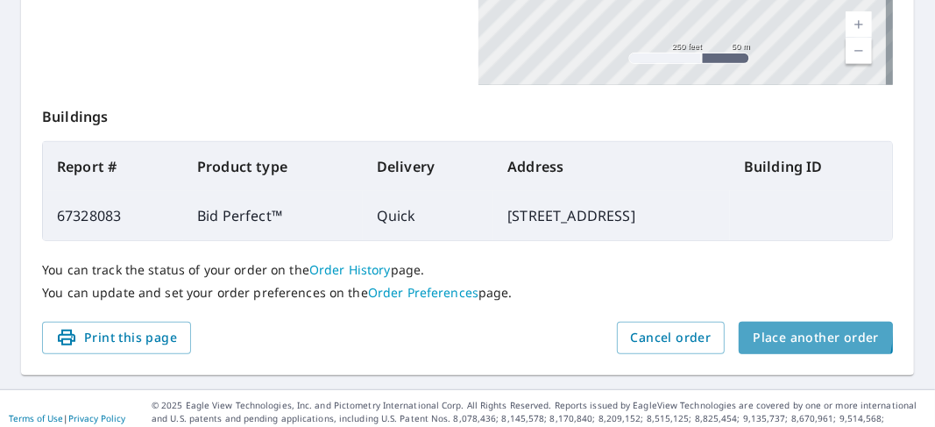
click at [772, 329] on span "Place another order" at bounding box center [815, 338] width 126 height 22
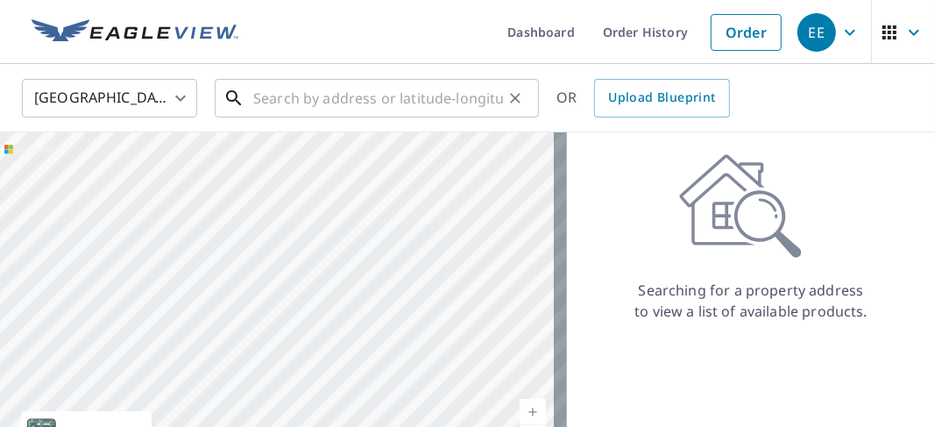
click at [256, 97] on input "text" at bounding box center [378, 98] width 250 height 49
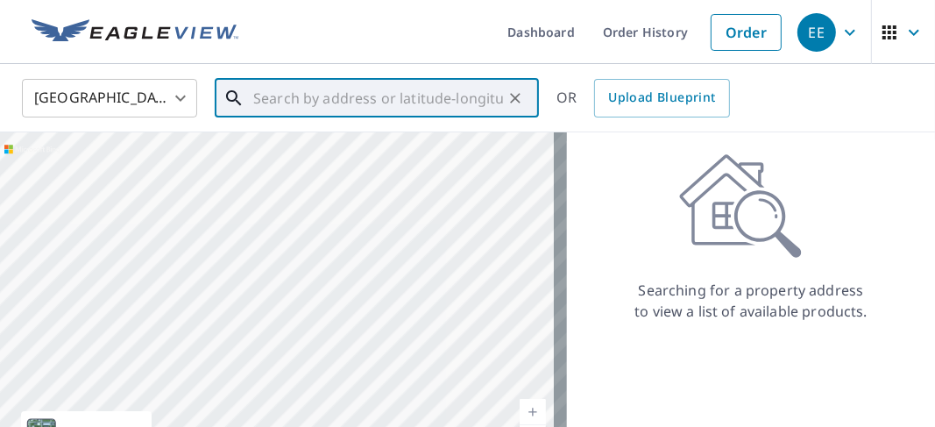
paste input "[STREET_ADDRESS]"
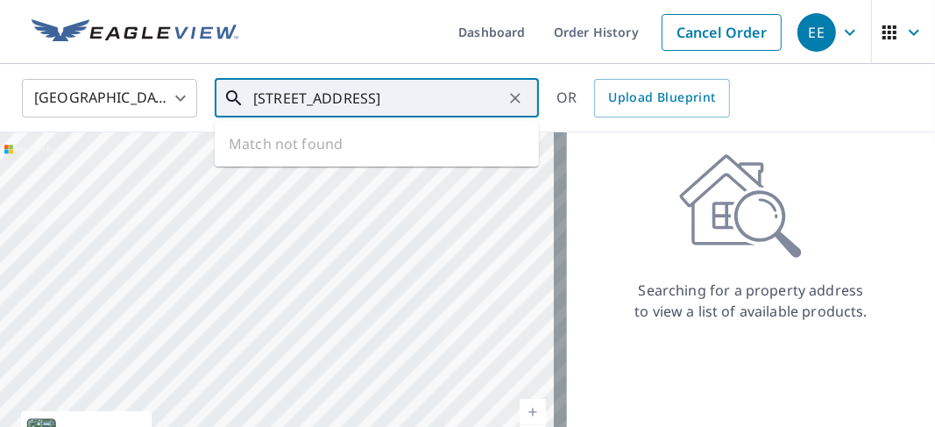
scroll to position [0, 1]
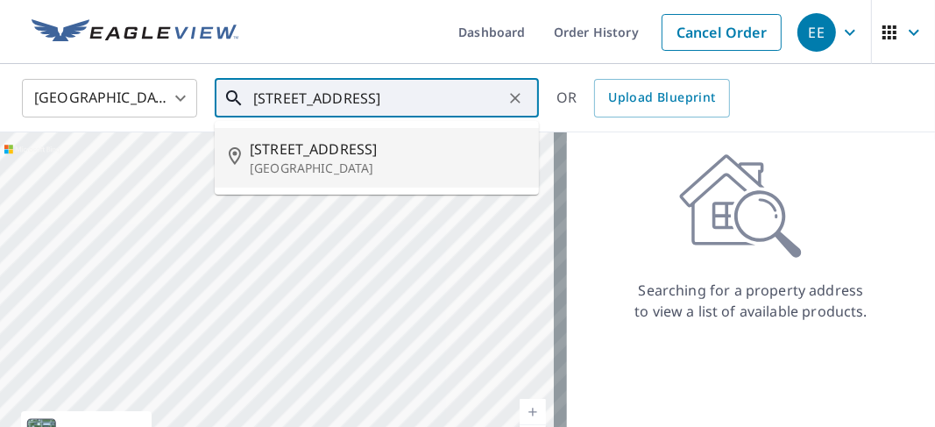
click at [292, 154] on span "[STREET_ADDRESS]" at bounding box center [387, 148] width 275 height 21
type input "[STREET_ADDRESS]"
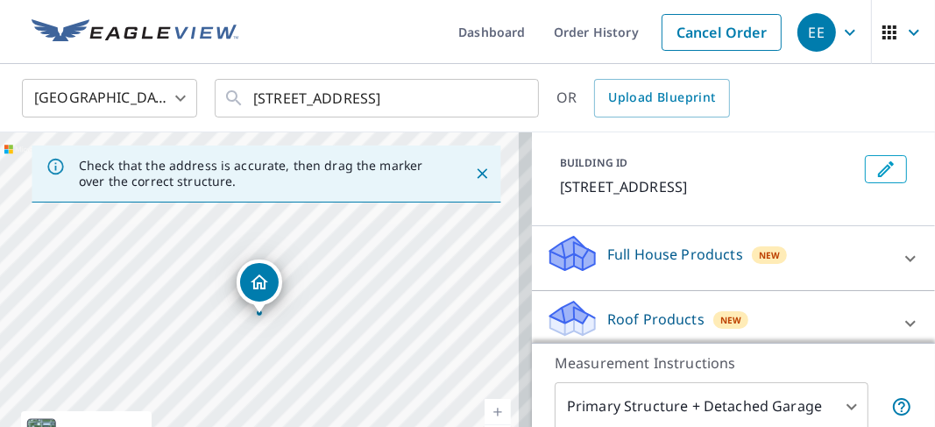
scroll to position [175, 0]
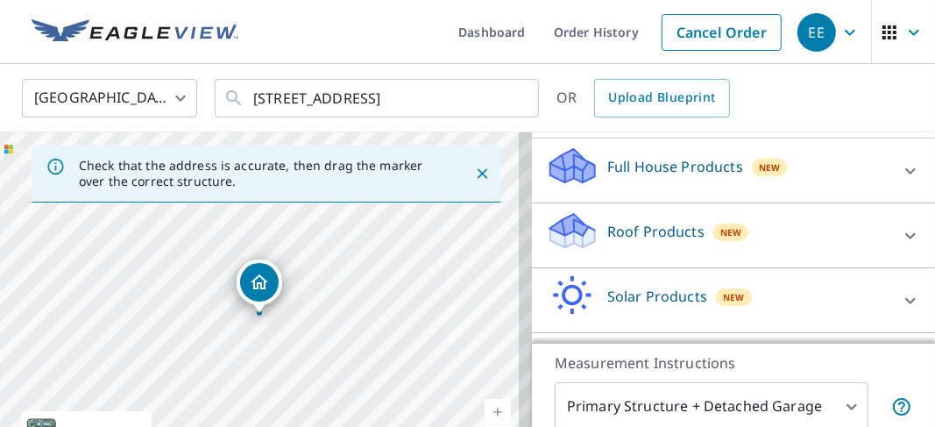
click at [607, 229] on p "Roof Products" at bounding box center [655, 231] width 97 height 21
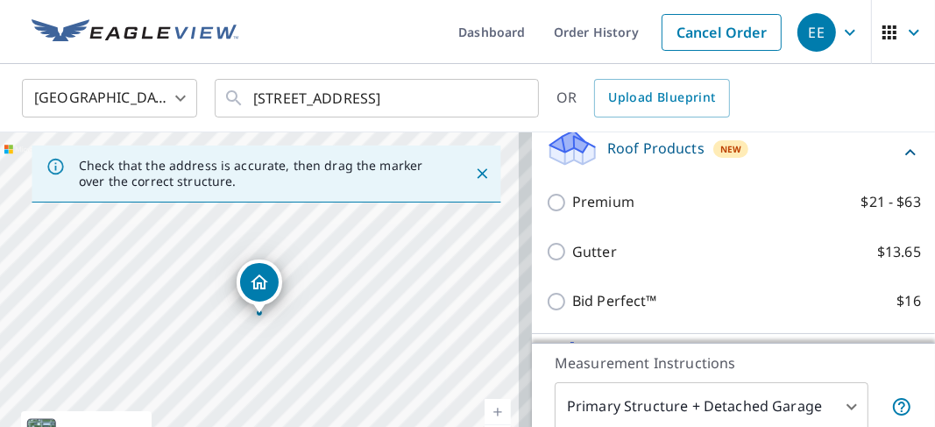
scroll to position [350, 0]
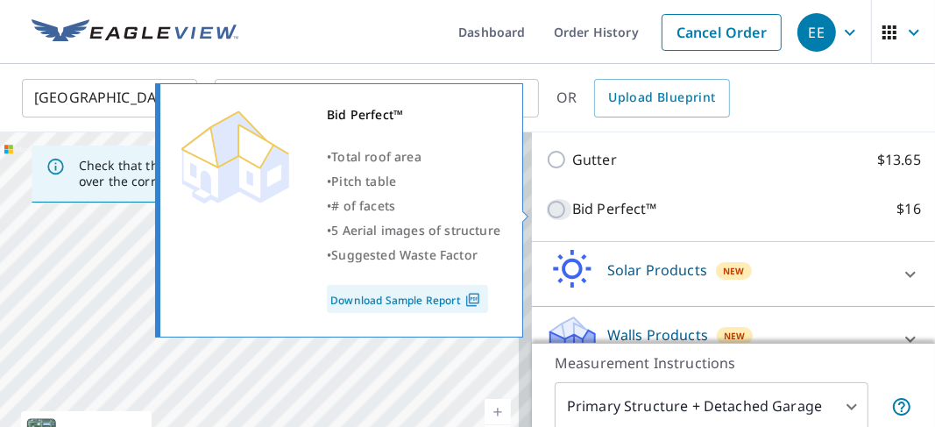
click at [549, 215] on input "Bid Perfect™ $16" at bounding box center [559, 209] width 26 height 21
checkbox input "true"
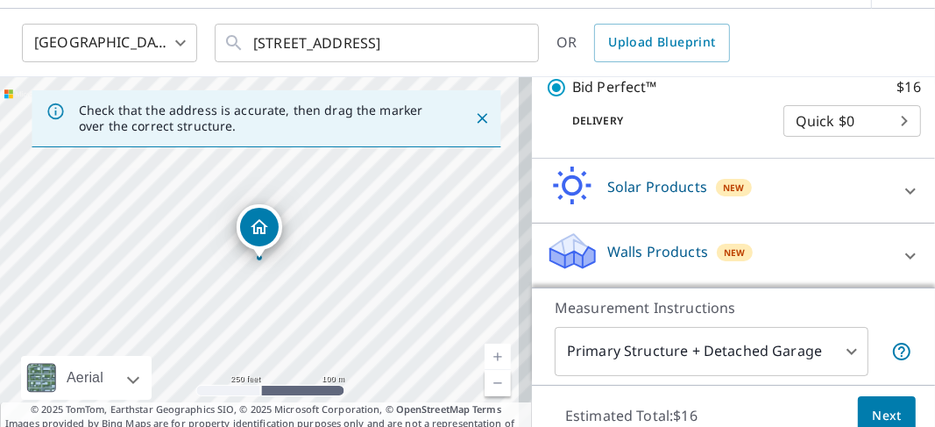
scroll to position [131, 0]
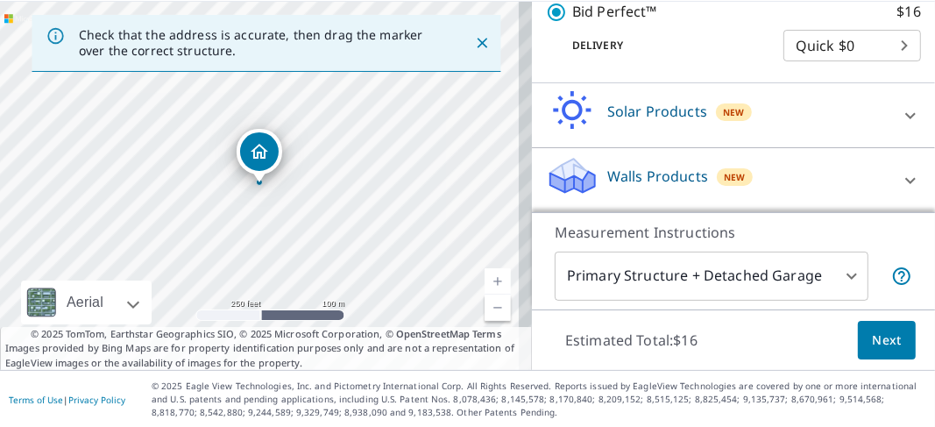
click at [871, 342] on span "Next" at bounding box center [886, 340] width 30 height 22
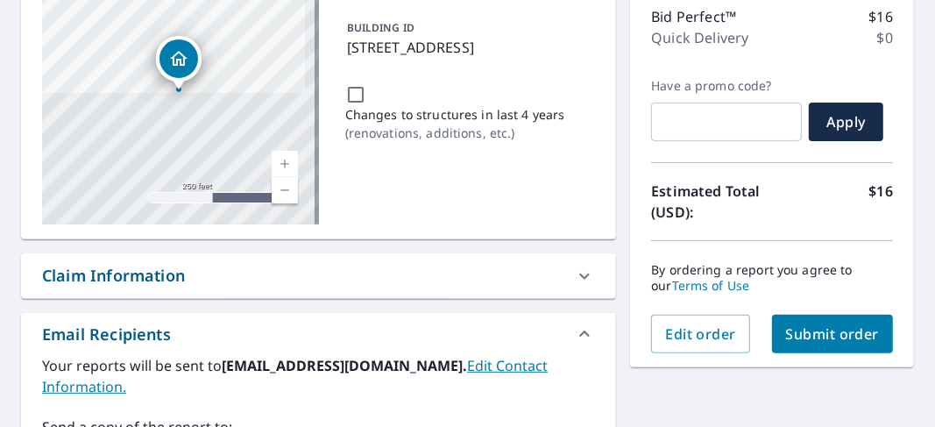
scroll to position [404, 0]
